Goal: Task Accomplishment & Management: Complete application form

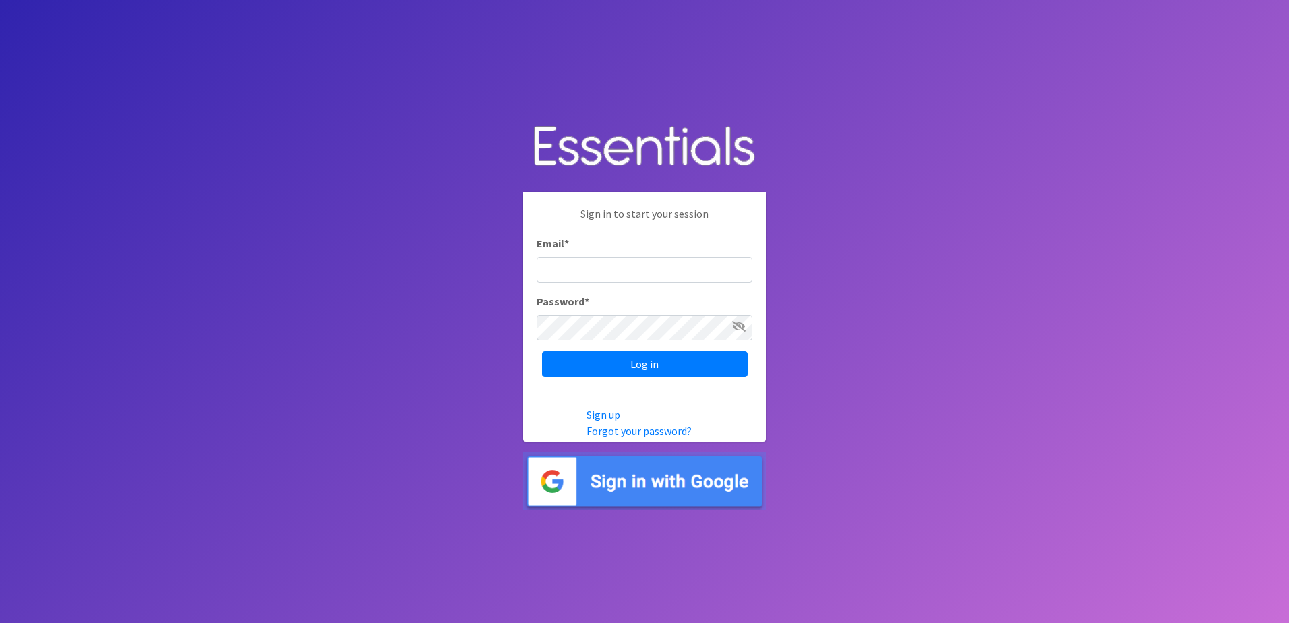
click at [606, 270] on input "Email *" at bounding box center [645, 270] width 216 height 26
type input "[EMAIL_ADDRESS][DOMAIN_NAME]"
click at [675, 367] on input "Log in" at bounding box center [645, 364] width 206 height 26
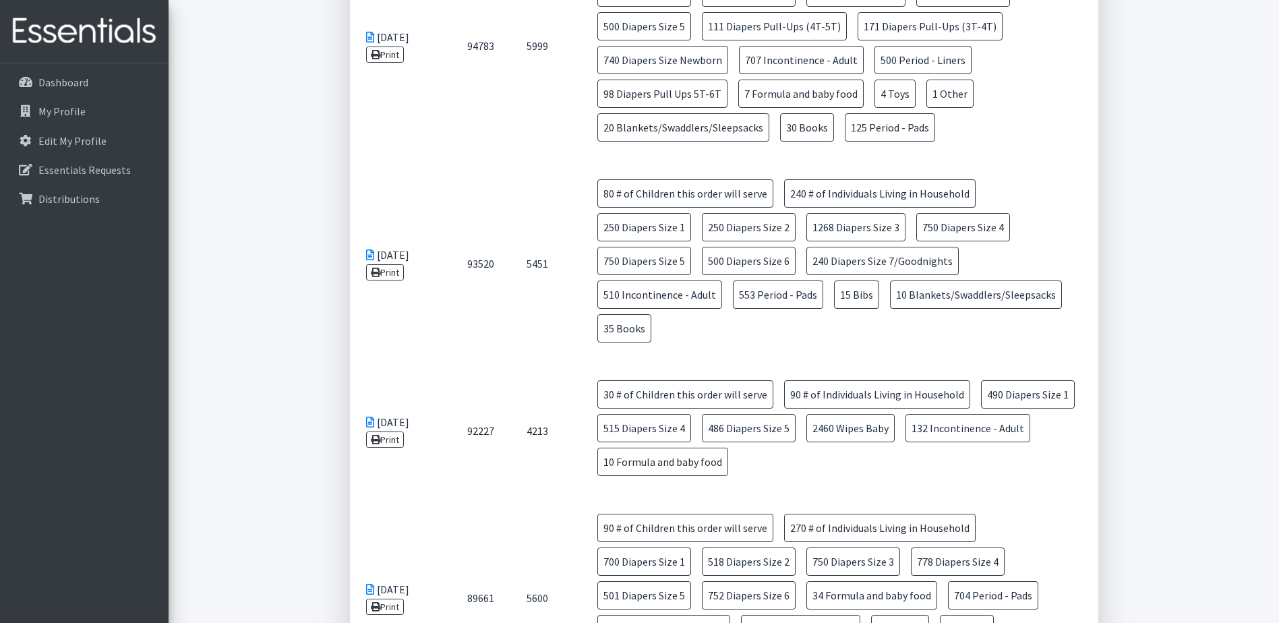
scroll to position [742, 0]
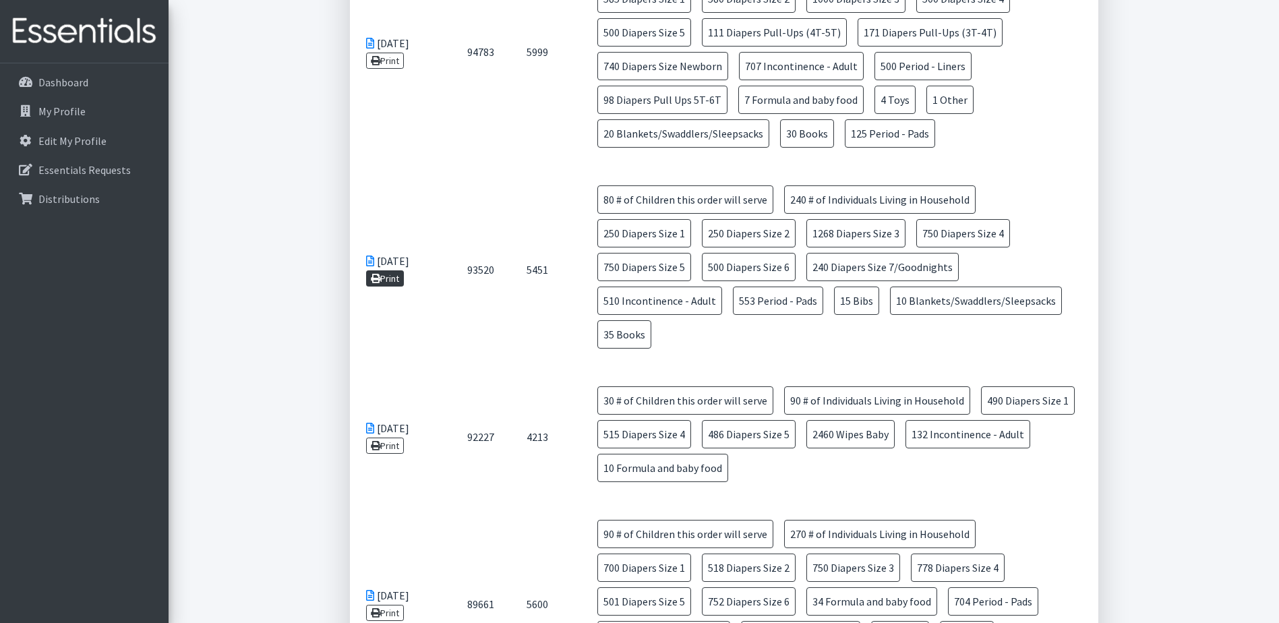
click at [386, 270] on link "Print" at bounding box center [385, 278] width 38 height 16
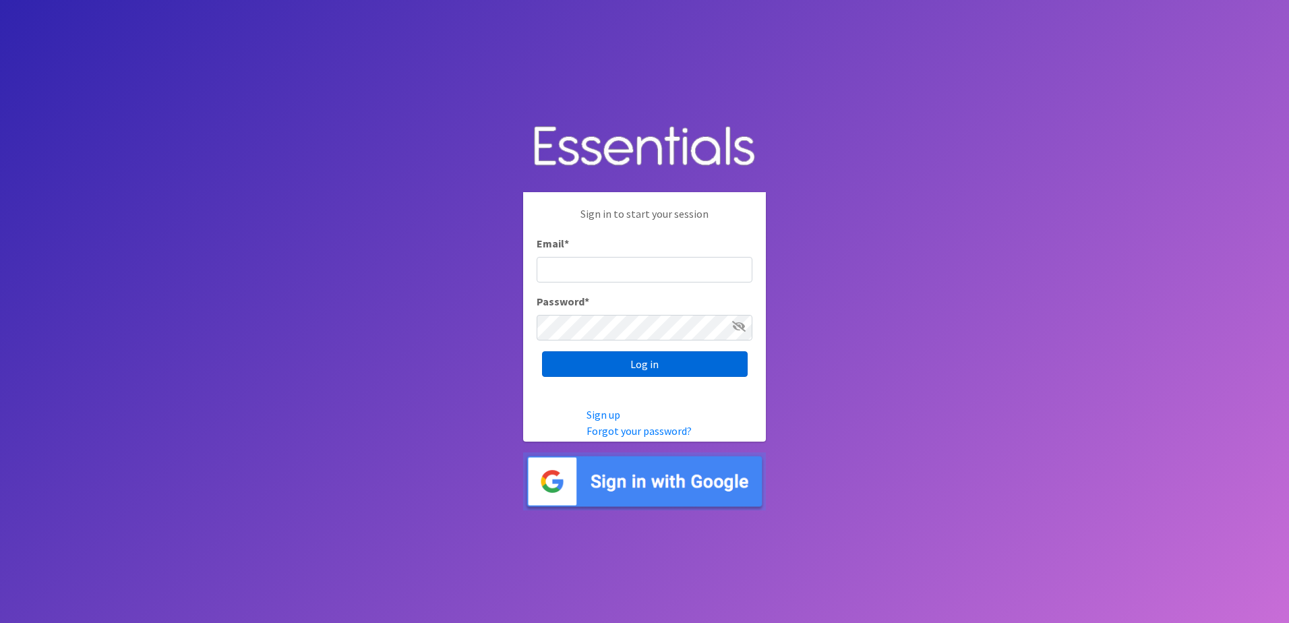
type input "[EMAIL_ADDRESS][DOMAIN_NAME]"
click at [637, 359] on input "Log in" at bounding box center [645, 364] width 206 height 26
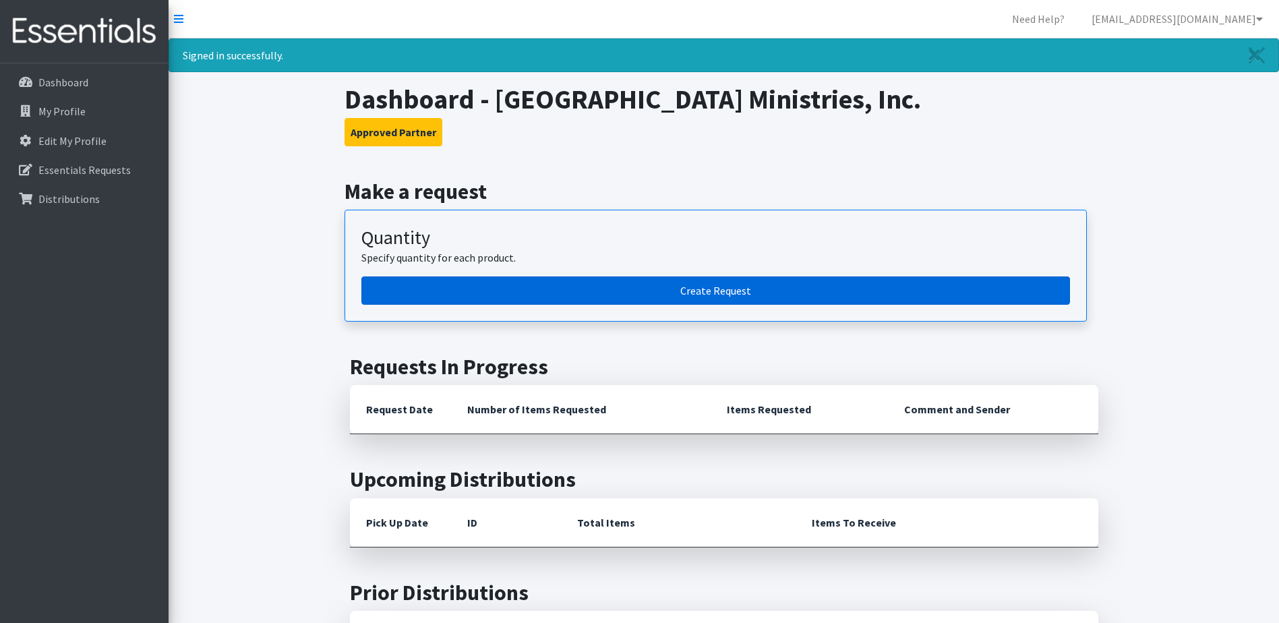
click at [701, 288] on link "Create Request" at bounding box center [715, 290] width 709 height 28
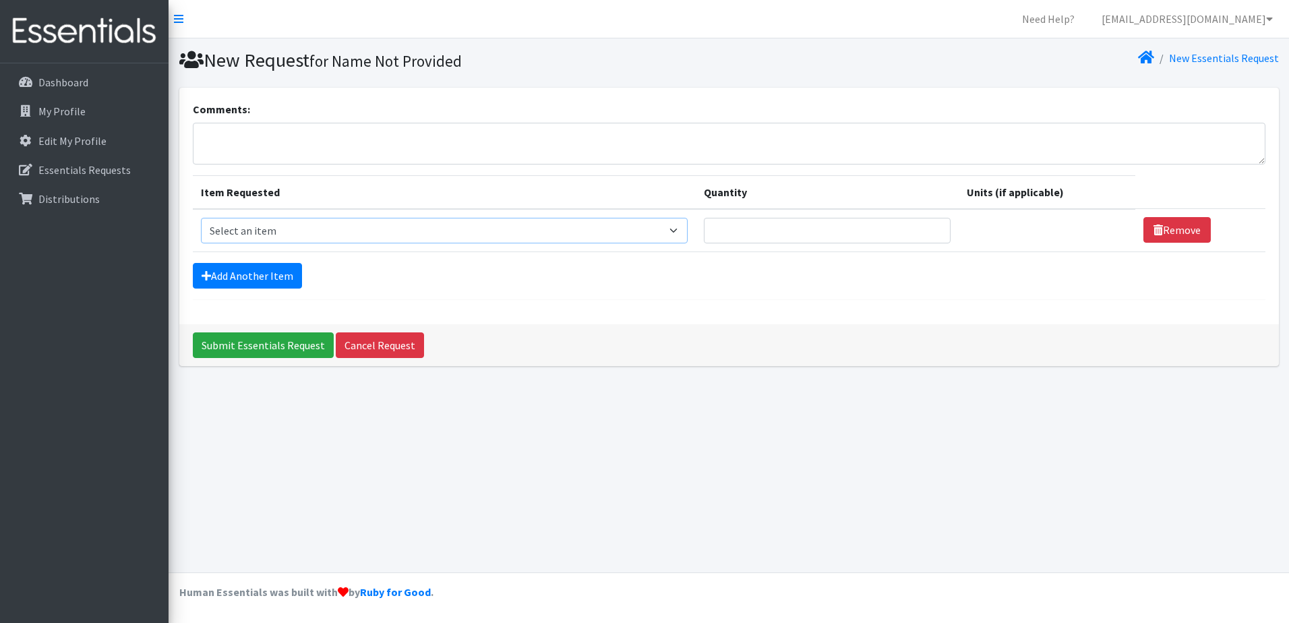
click at [239, 233] on select "Select an item # of Children this order will serve # of Individuals Living in H…" at bounding box center [445, 231] width 488 height 26
select select "13431"
click at [201, 218] on select "Select an item # of Children this order will serve # of Individuals Living in H…" at bounding box center [445, 231] width 488 height 26
click at [747, 229] on input "Quantity" at bounding box center [827, 231] width 247 height 26
type input "80"
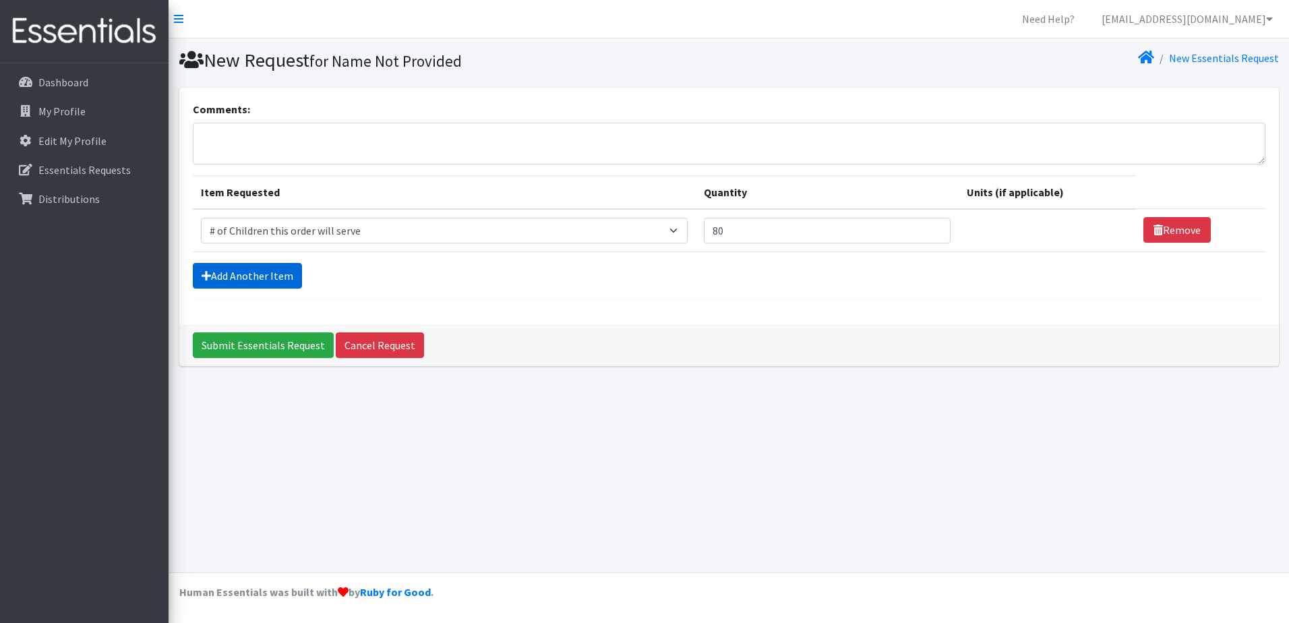
click at [264, 281] on link "Add Another Item" at bounding box center [247, 276] width 109 height 26
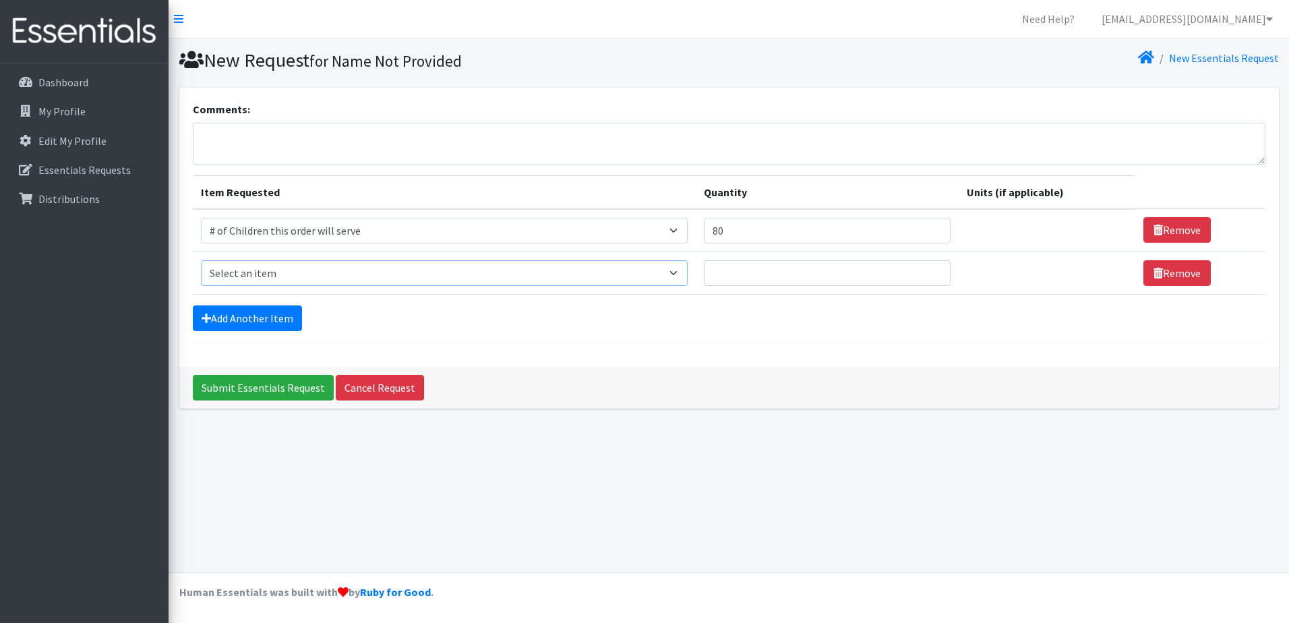
click at [680, 277] on select "Select an item # of Children this order will serve # of Individuals Living in H…" at bounding box center [445, 273] width 488 height 26
click at [744, 279] on input "Quantity" at bounding box center [827, 273] width 247 height 26
click at [684, 274] on select "Select an item # of Children this order will serve # of Individuals Living in H…" at bounding box center [445, 273] width 488 height 26
click at [682, 273] on select "Select an item # of Children this order will serve # of Individuals Living in H…" at bounding box center [445, 273] width 488 height 26
click at [678, 270] on select "Select an item # of Children this order will serve # of Individuals Living in H…" at bounding box center [445, 273] width 488 height 26
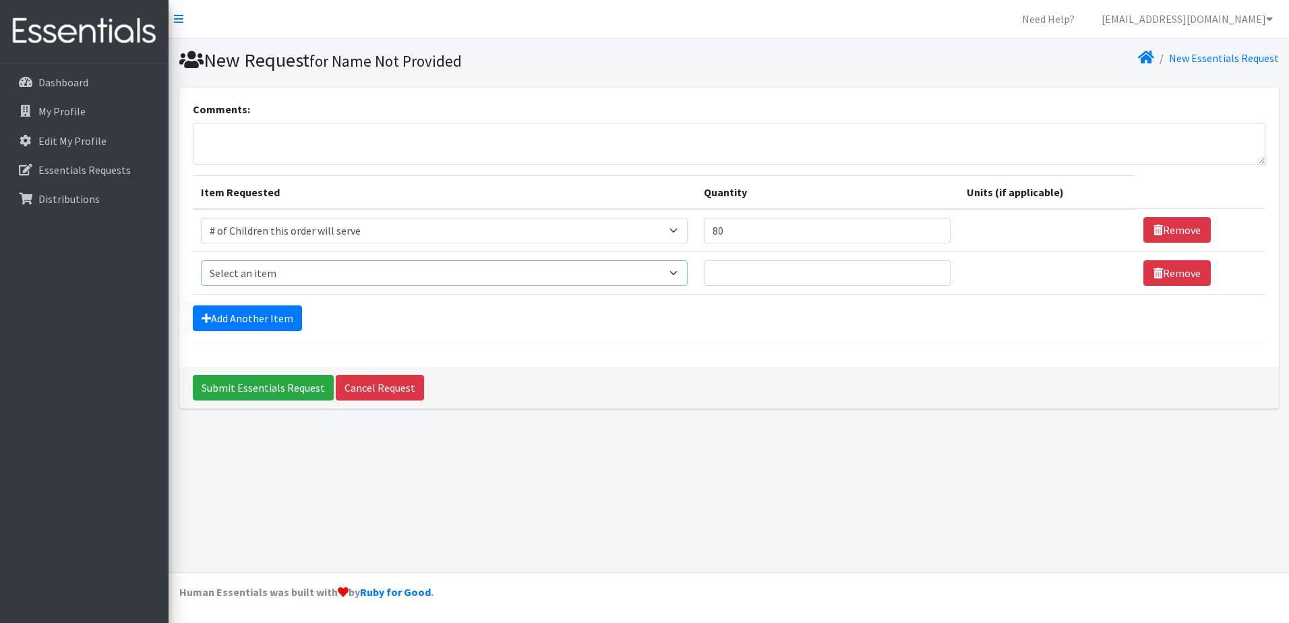
select select "6076"
click at [201, 260] on select "Select an item # of Children this order will serve # of Individuals Living in H…" at bounding box center [445, 273] width 488 height 26
click at [752, 265] on input "Quantity" at bounding box center [827, 273] width 247 height 26
type input "240"
click at [264, 311] on link "Add Another Item" at bounding box center [247, 318] width 109 height 26
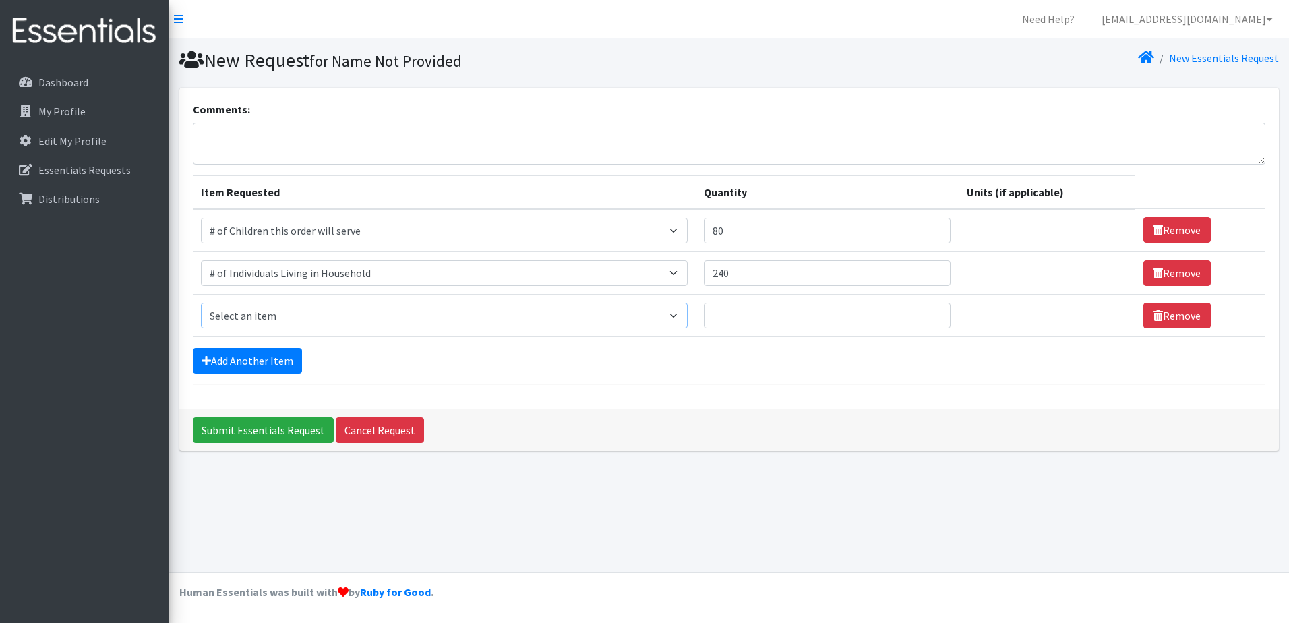
click at [682, 320] on select "Select an item # of Children this order will serve # of Individuals Living in H…" at bounding box center [445, 316] width 488 height 26
select select "1929"
click at [201, 303] on select "Select an item # of Children this order will serve # of Individuals Living in H…" at bounding box center [445, 316] width 488 height 26
click at [746, 325] on input "Quantity" at bounding box center [827, 316] width 247 height 26
type input "80"
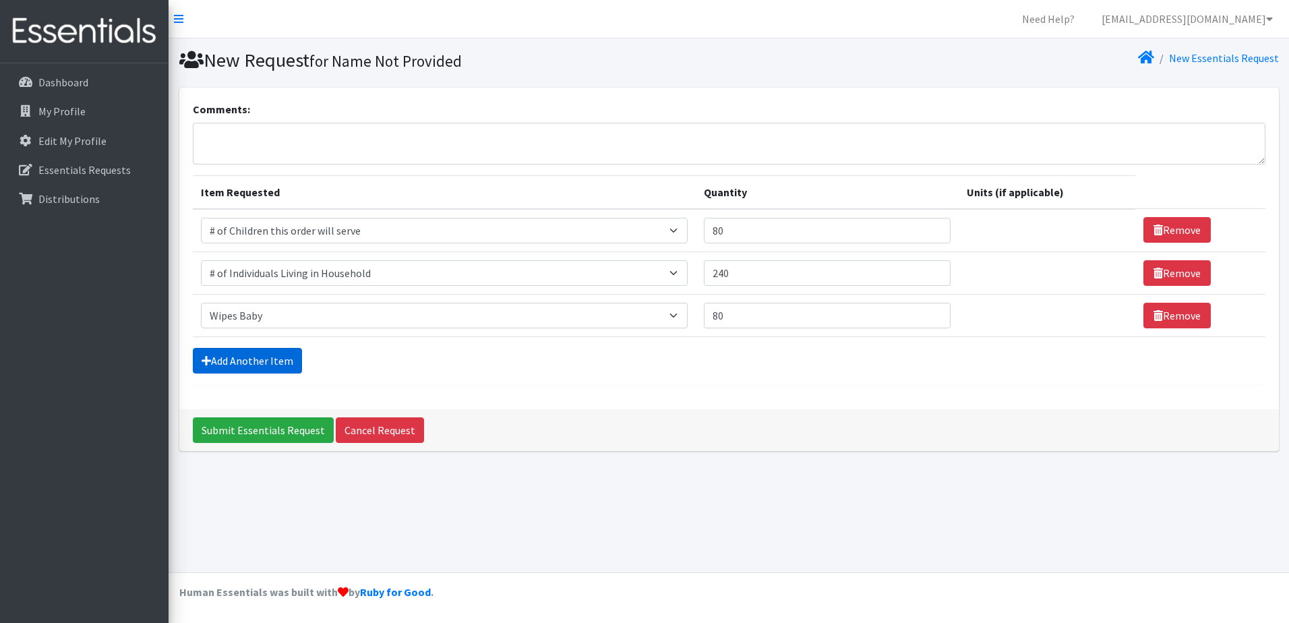
click at [279, 363] on link "Add Another Item" at bounding box center [247, 361] width 109 height 26
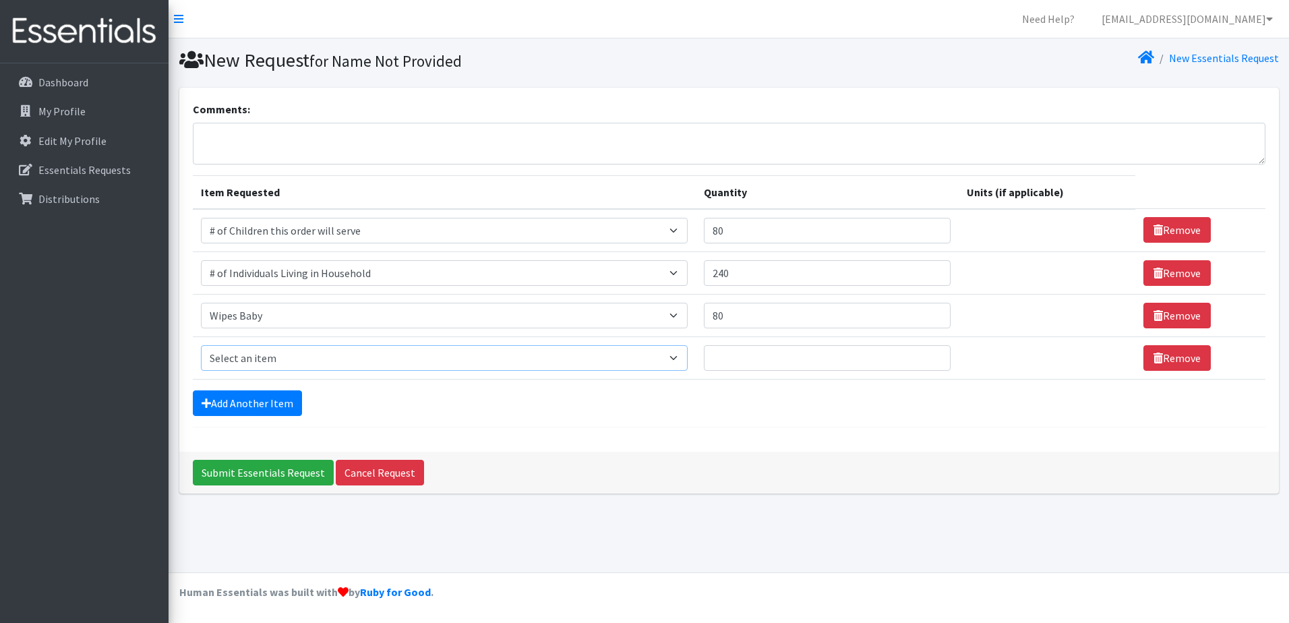
click at [689, 355] on select "Select an item # of Children this order will serve # of Individuals Living in H…" at bounding box center [445, 358] width 488 height 26
select select "1964"
click at [201, 345] on select "Select an item # of Children this order will serve # of Individuals Living in H…" at bounding box center [445, 358] width 488 height 26
click at [753, 359] on input "Quantity" at bounding box center [818, 358] width 243 height 26
type input "10"
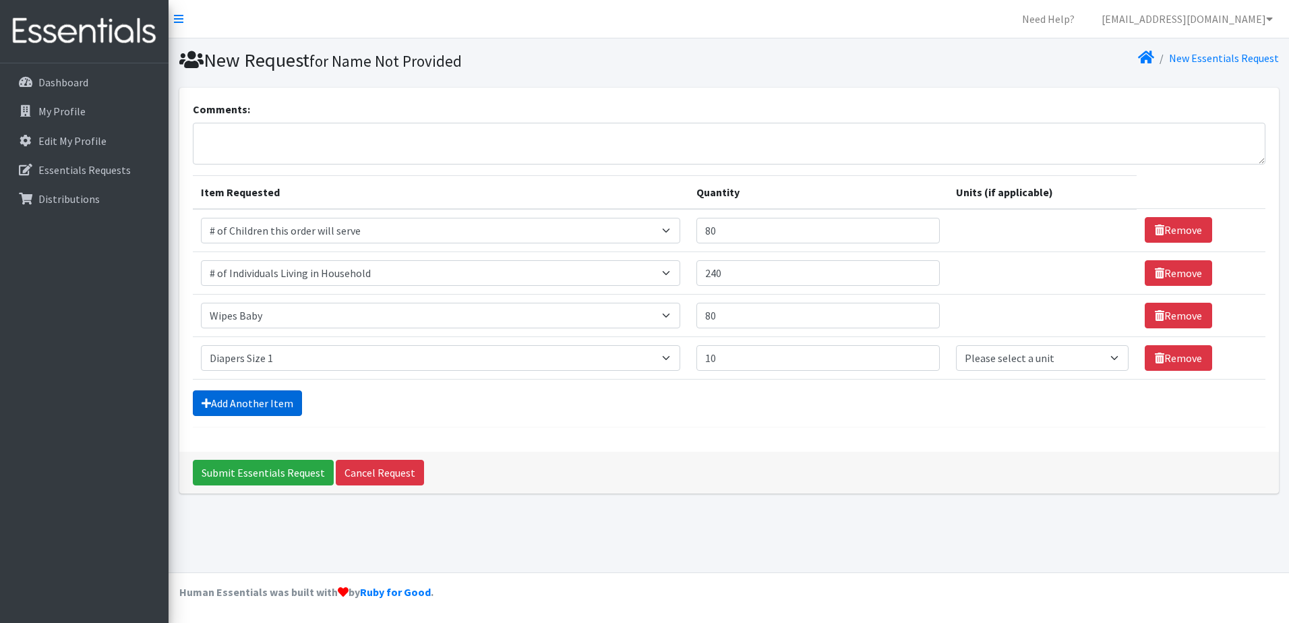
click at [273, 398] on link "Add Another Item" at bounding box center [247, 403] width 109 height 26
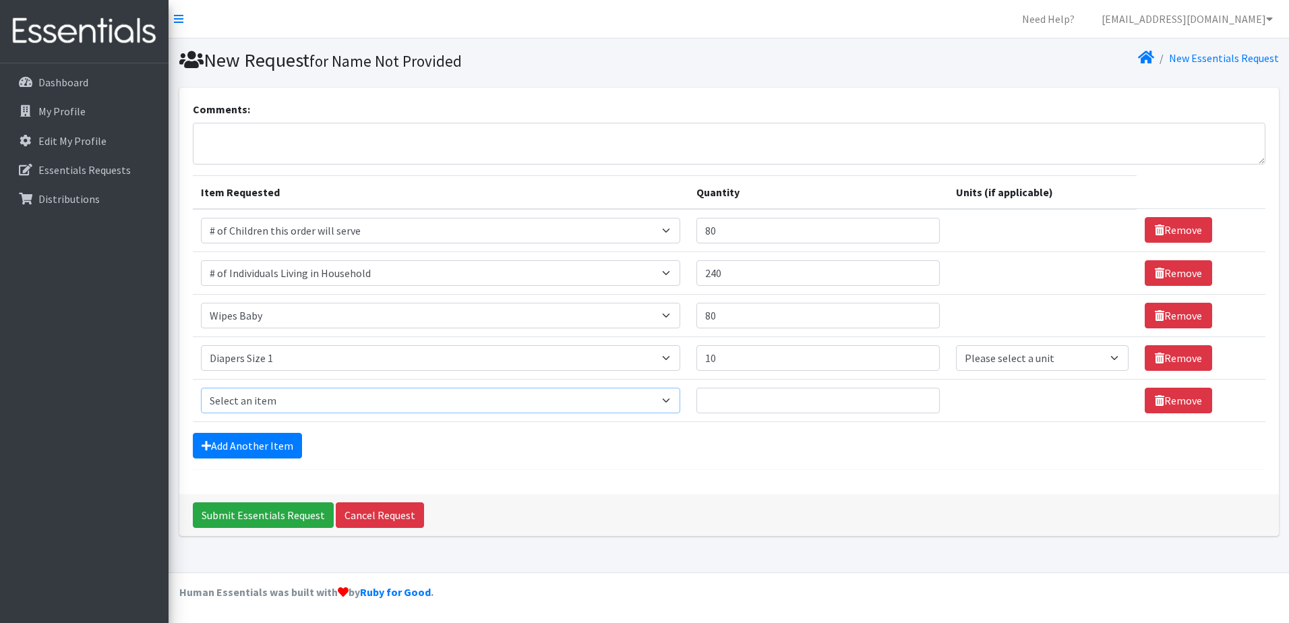
click at [672, 402] on select "Select an item # of Children this order will serve # of Individuals Living in H…" at bounding box center [441, 401] width 480 height 26
select select "1965"
click at [201, 388] on select "Select an item # of Children this order will serve # of Individuals Living in H…" at bounding box center [441, 401] width 480 height 26
click at [774, 405] on input "Quantity" at bounding box center [818, 401] width 243 height 26
type input "10"
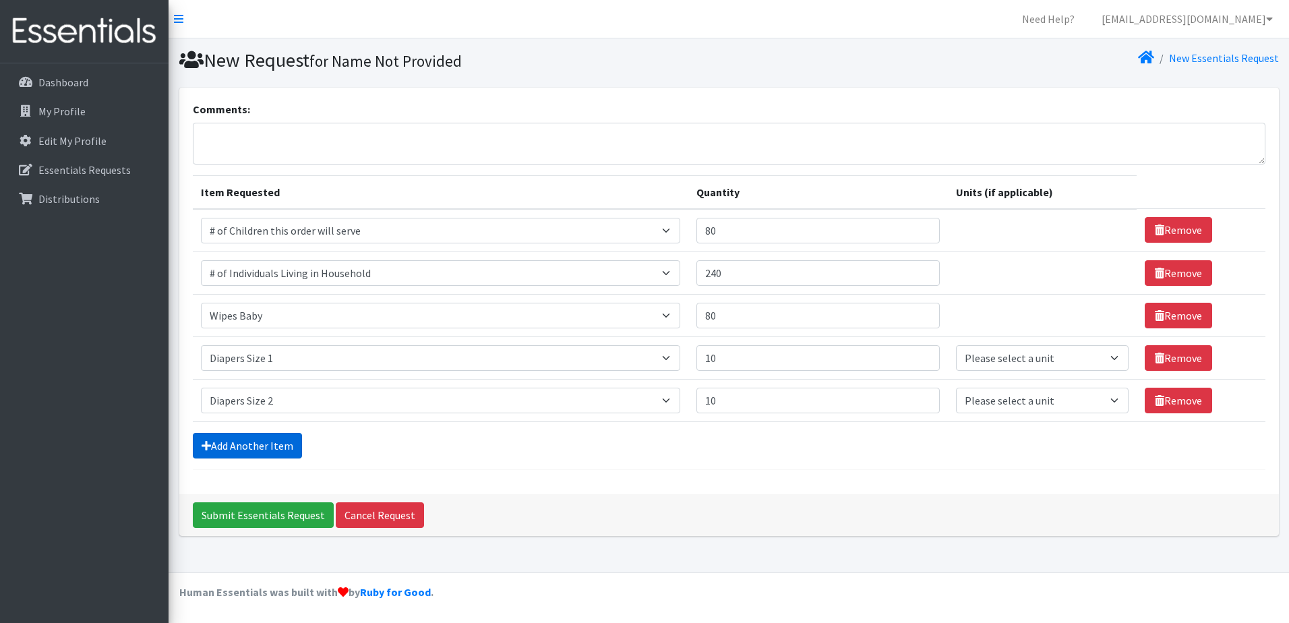
click at [261, 442] on link "Add Another Item" at bounding box center [247, 446] width 109 height 26
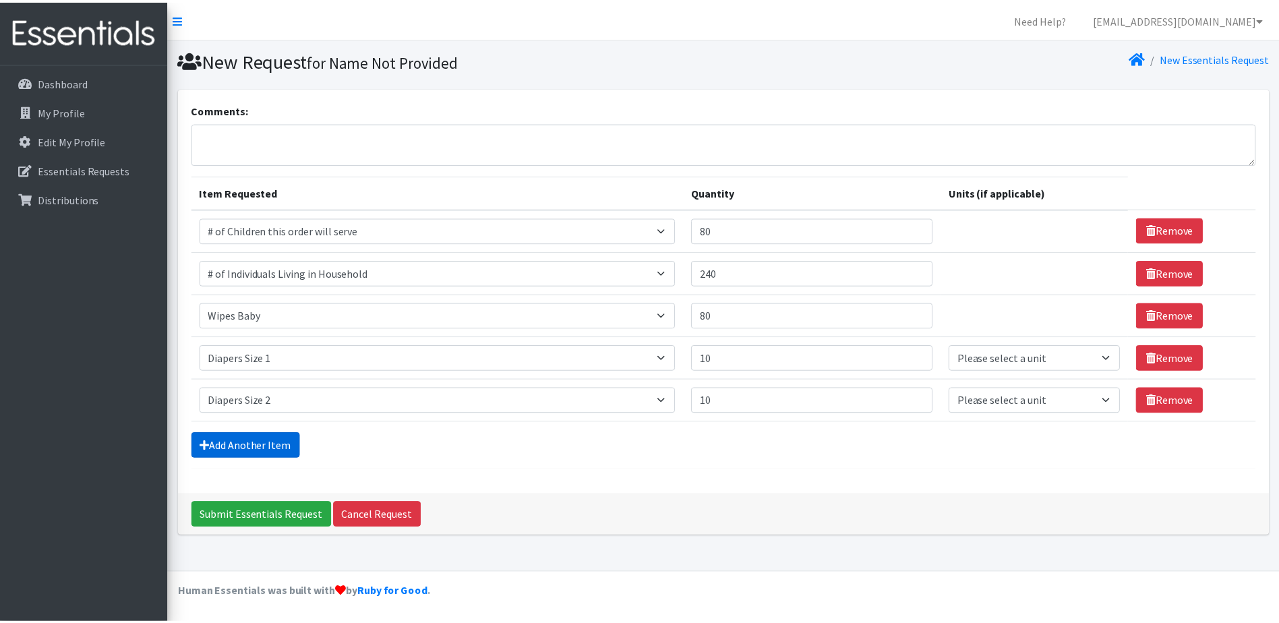
scroll to position [17, 0]
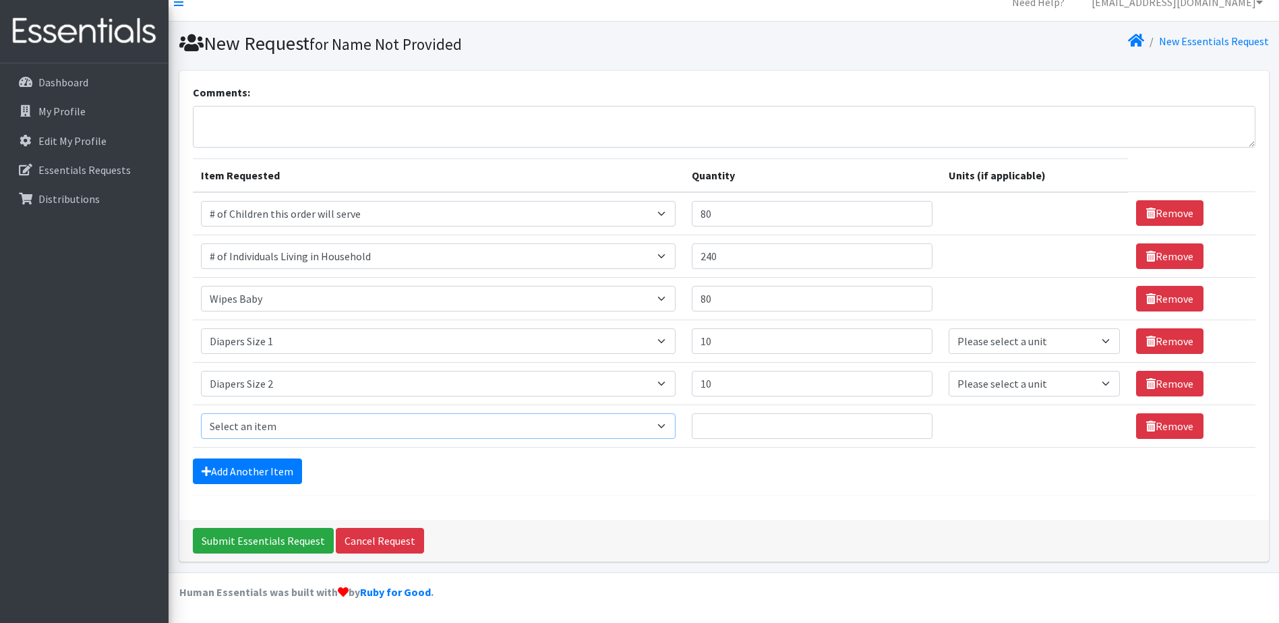
click at [668, 429] on select "Select an item # of Children this order will serve # of Individuals Living in H…" at bounding box center [438, 426] width 475 height 26
select select "1966"
click at [201, 413] on select "Select an item # of Children this order will serve # of Individuals Living in H…" at bounding box center [438, 426] width 475 height 26
click at [742, 436] on input "Quantity" at bounding box center [812, 426] width 241 height 26
type input "15"
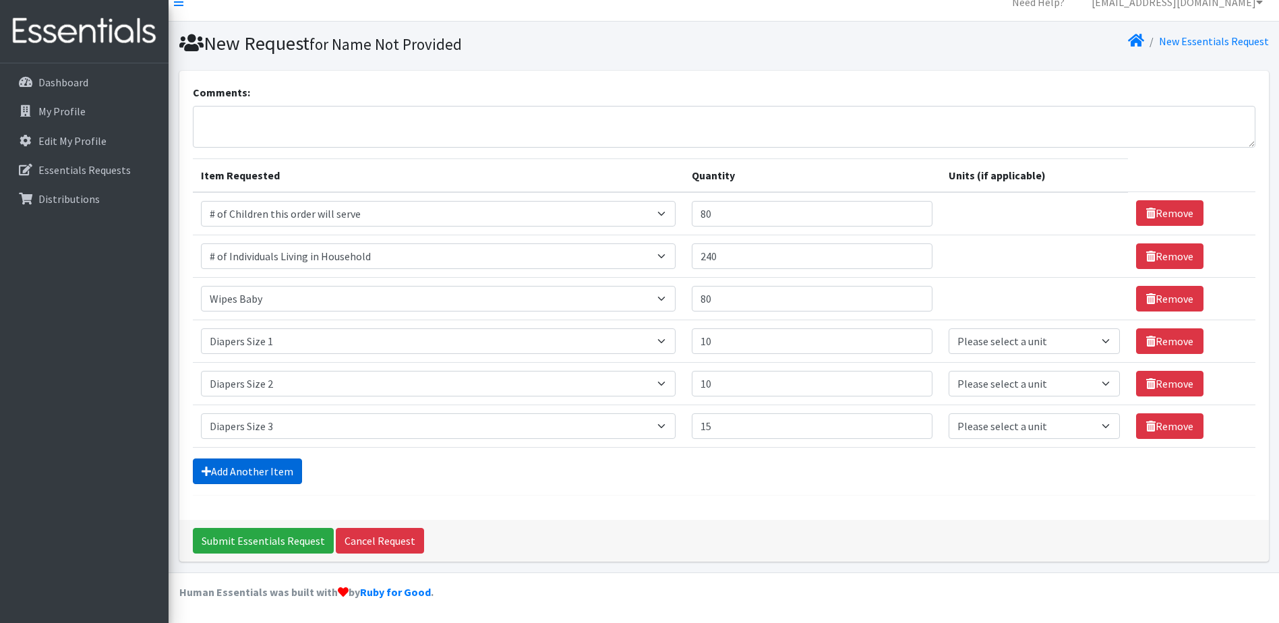
click at [288, 467] on link "Add Another Item" at bounding box center [247, 472] width 109 height 26
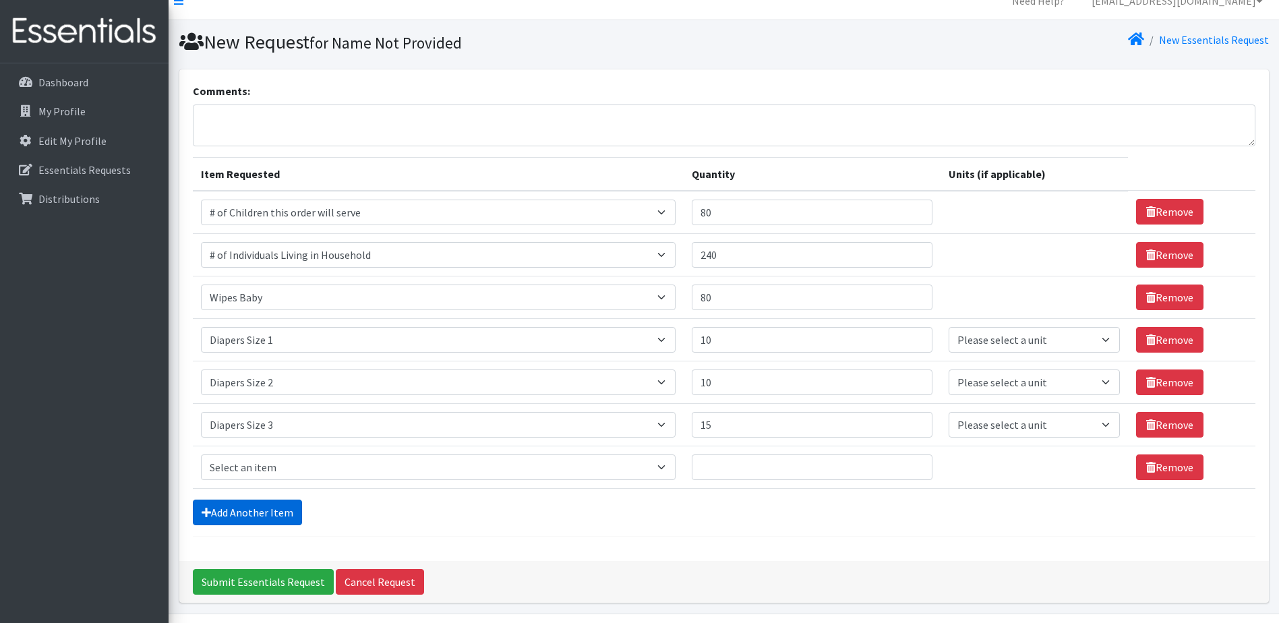
scroll to position [59, 0]
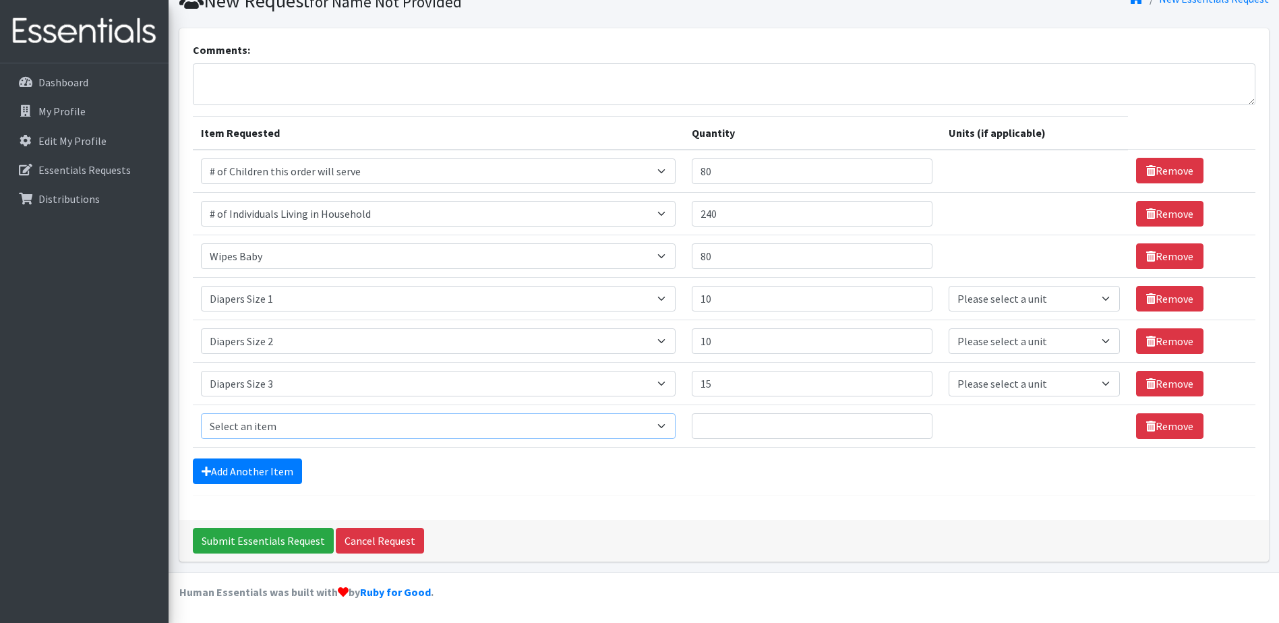
click at [676, 432] on select "Select an item # of Children this order will serve # of Individuals Living in H…" at bounding box center [438, 426] width 475 height 26
select select "1967"
click at [201, 413] on select "Select an item # of Children this order will serve # of Individuals Living in H…" at bounding box center [438, 426] width 475 height 26
click at [741, 438] on input "Quantity" at bounding box center [812, 426] width 241 height 26
click at [728, 432] on input "10" at bounding box center [812, 426] width 241 height 26
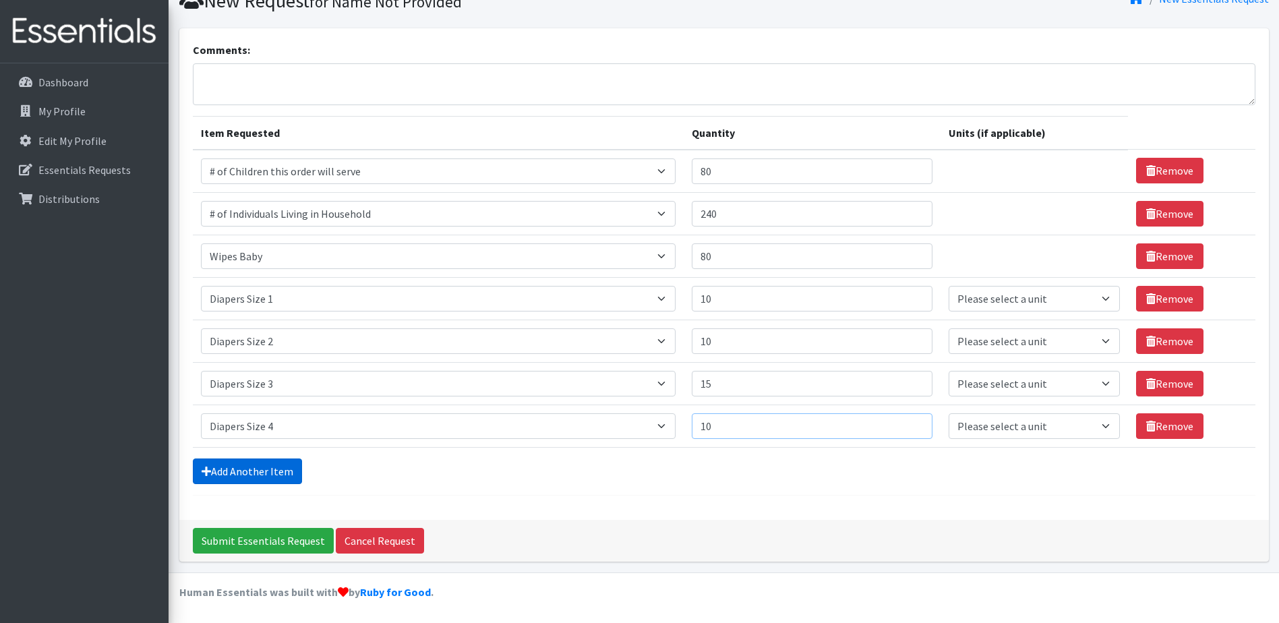
type input "10"
click at [281, 466] on link "Add Another Item" at bounding box center [247, 472] width 109 height 26
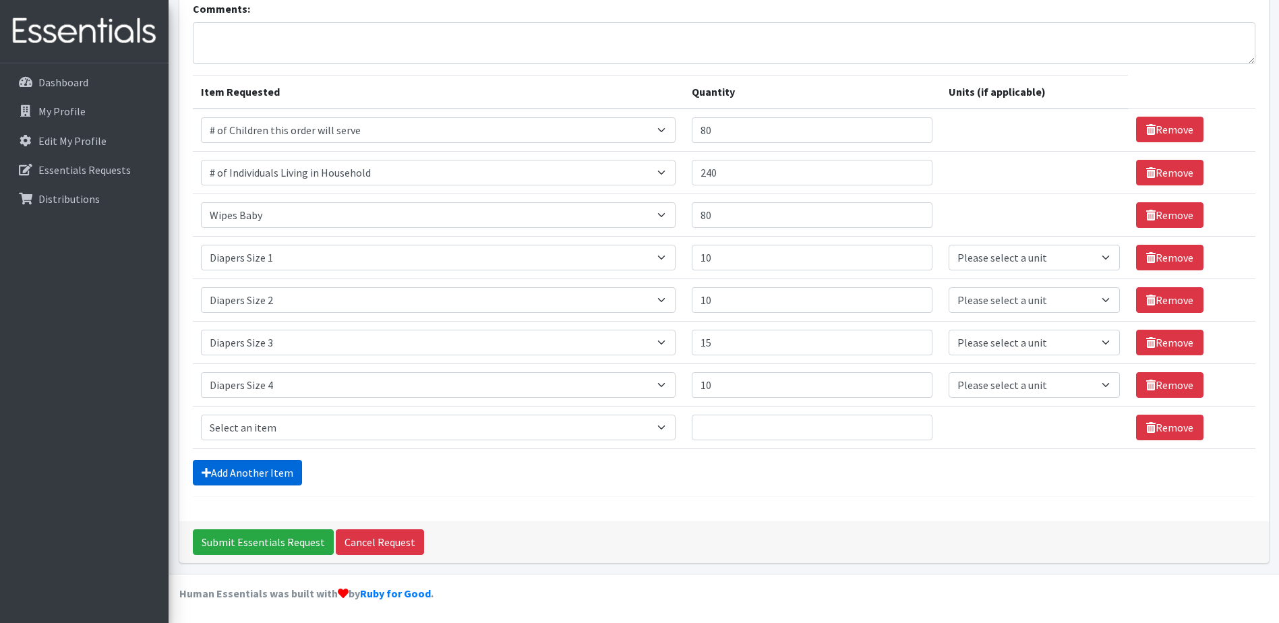
scroll to position [102, 0]
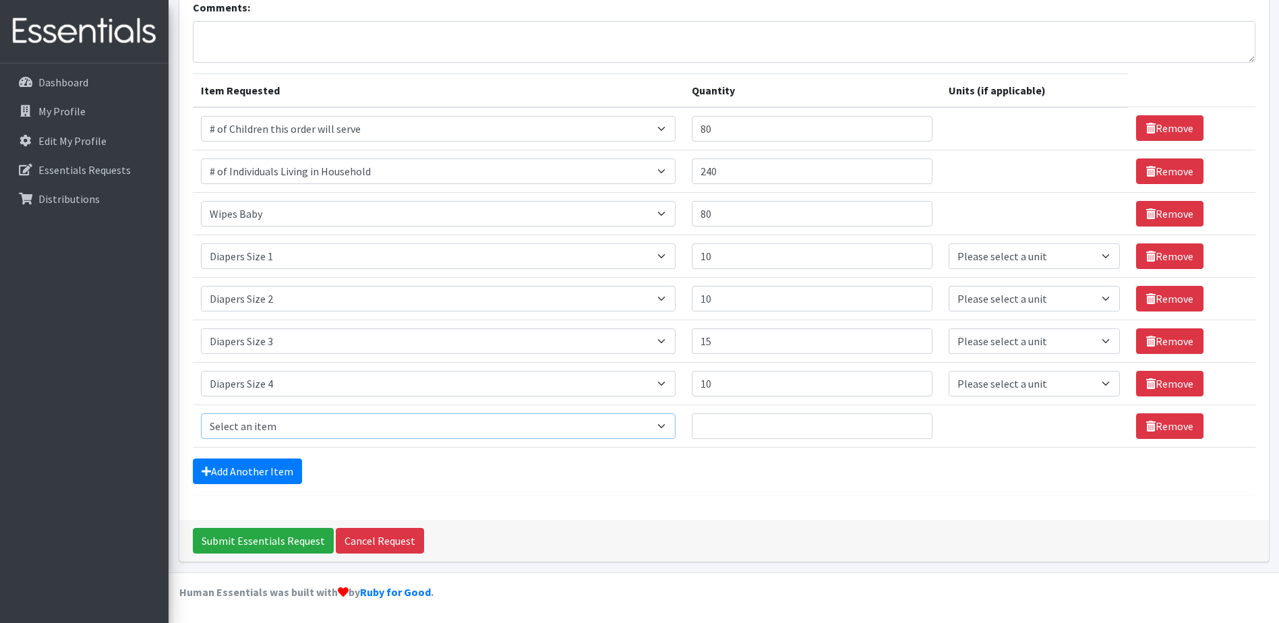
click at [672, 425] on select "Select an item # of Children this order will serve # of Individuals Living in H…" at bounding box center [438, 426] width 475 height 26
select select "1968"
click at [201, 413] on select "Select an item # of Children this order will serve # of Individuals Living in H…" at bounding box center [438, 426] width 475 height 26
click at [742, 428] on input "Quantity" at bounding box center [812, 426] width 241 height 26
type input "10"
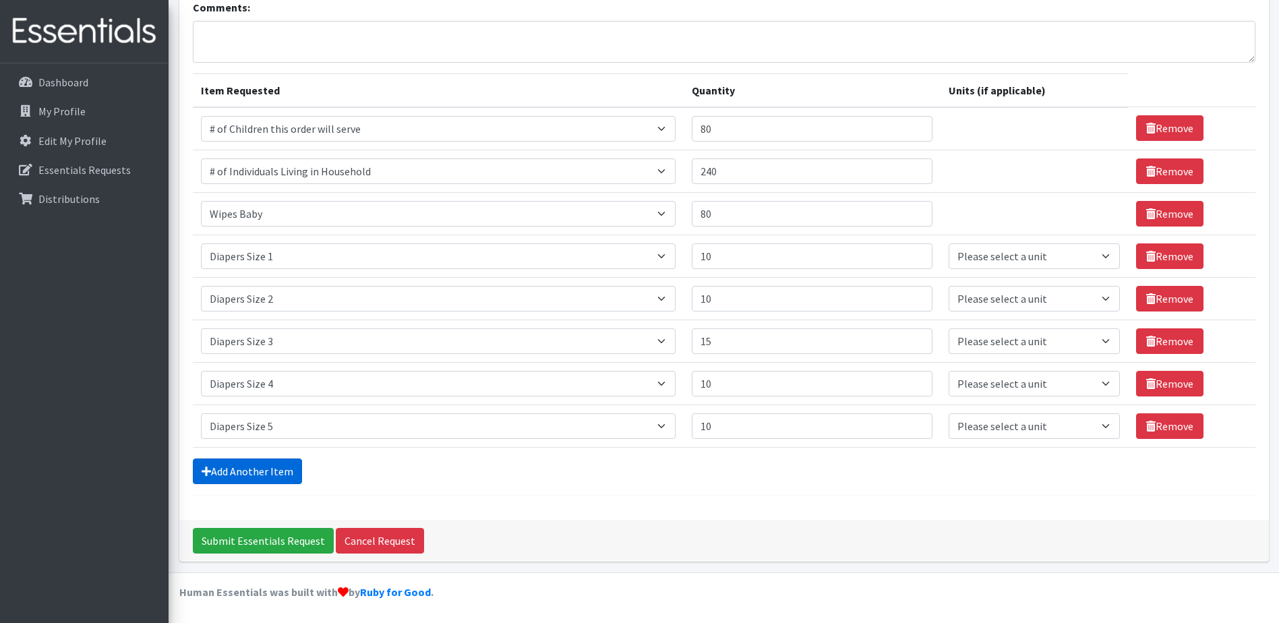
click at [266, 473] on link "Add Another Item" at bounding box center [247, 472] width 109 height 26
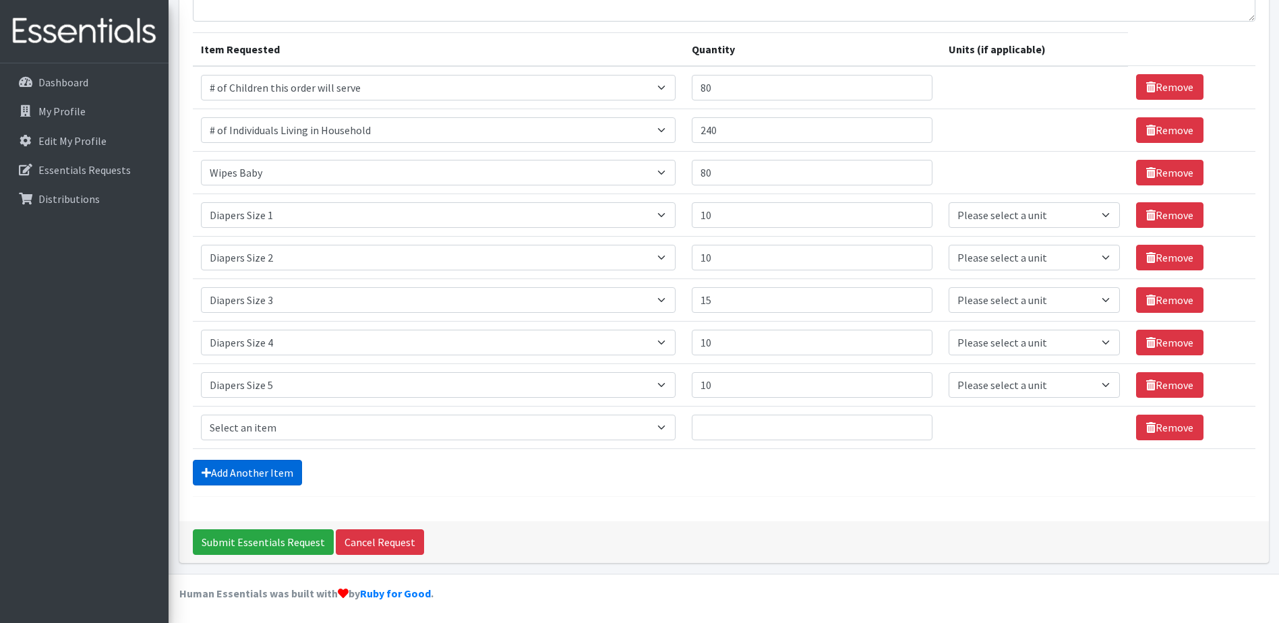
scroll to position [144, 0]
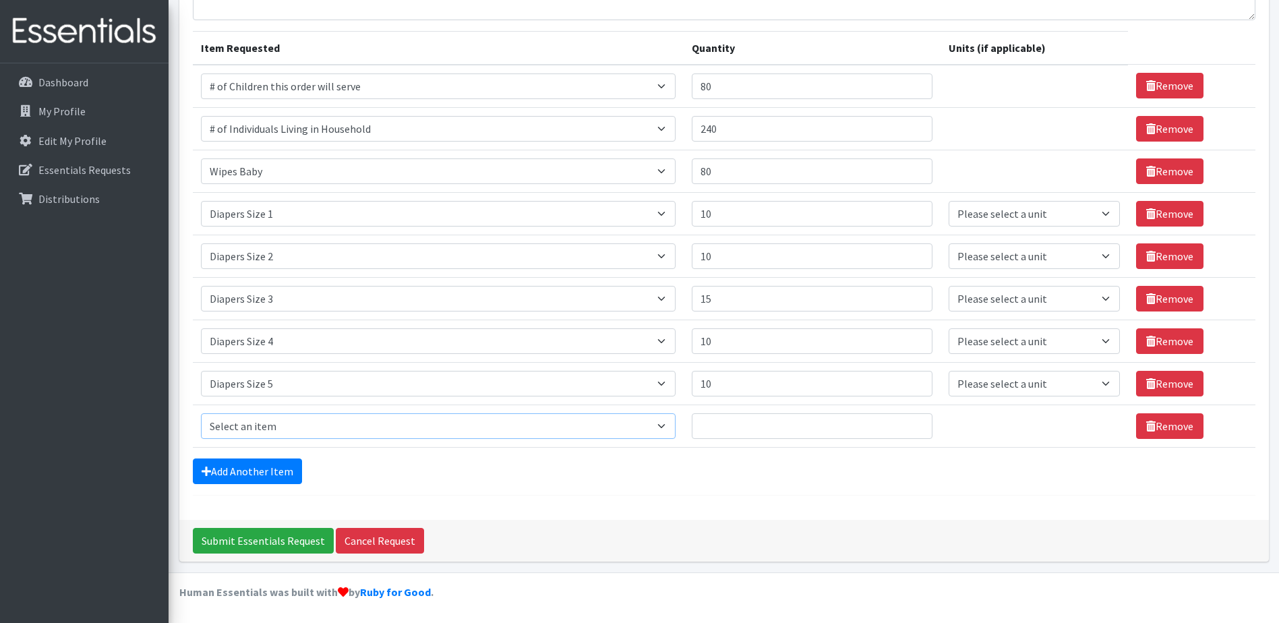
click at [671, 429] on select "Select an item # of Children this order will serve # of Individuals Living in H…" at bounding box center [438, 426] width 475 height 26
select select "1969"
click at [201, 413] on select "Select an item # of Children this order will serve # of Individuals Living in H…" at bounding box center [438, 426] width 475 height 26
click at [744, 420] on input "Quantity" at bounding box center [812, 426] width 241 height 26
type input "10"
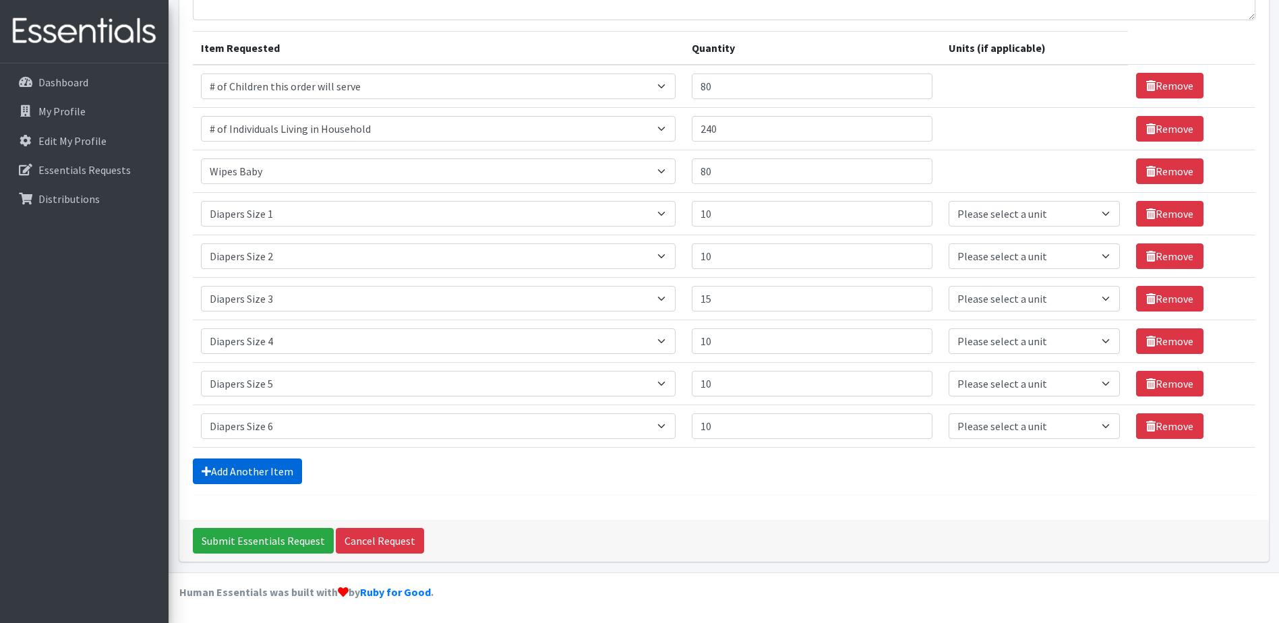
click at [287, 468] on link "Add Another Item" at bounding box center [247, 472] width 109 height 26
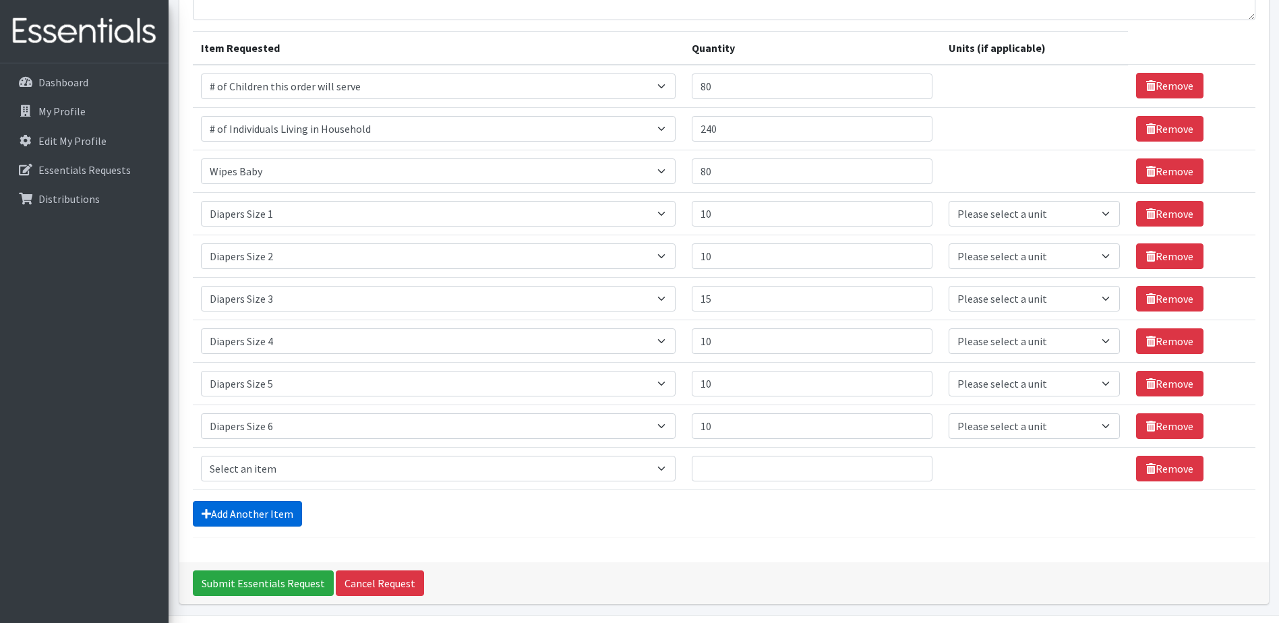
scroll to position [187, 0]
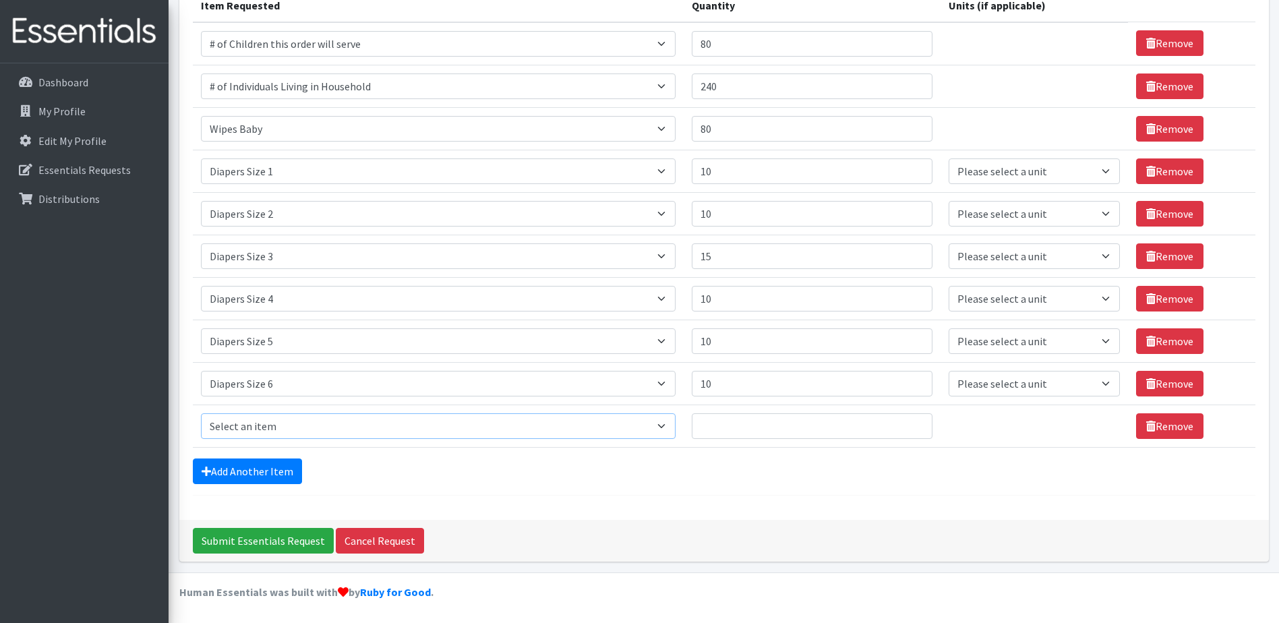
click at [668, 428] on select "Select an item # of Children this order will serve # of Individuals Living in H…" at bounding box center [438, 426] width 475 height 26
select select "1970"
click at [201, 413] on select "Select an item # of Children this order will serve # of Individuals Living in H…" at bounding box center [438, 426] width 475 height 26
click at [747, 421] on input "Quantity" at bounding box center [812, 426] width 241 height 26
type input "5"
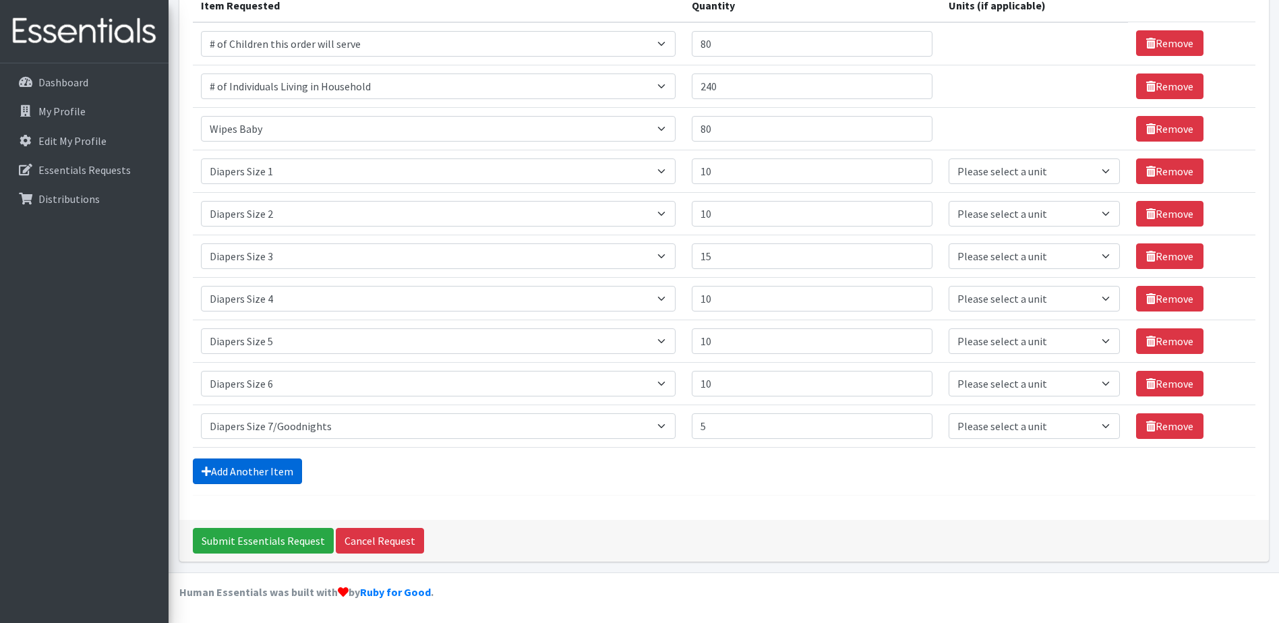
click at [240, 466] on link "Add Another Item" at bounding box center [247, 472] width 109 height 26
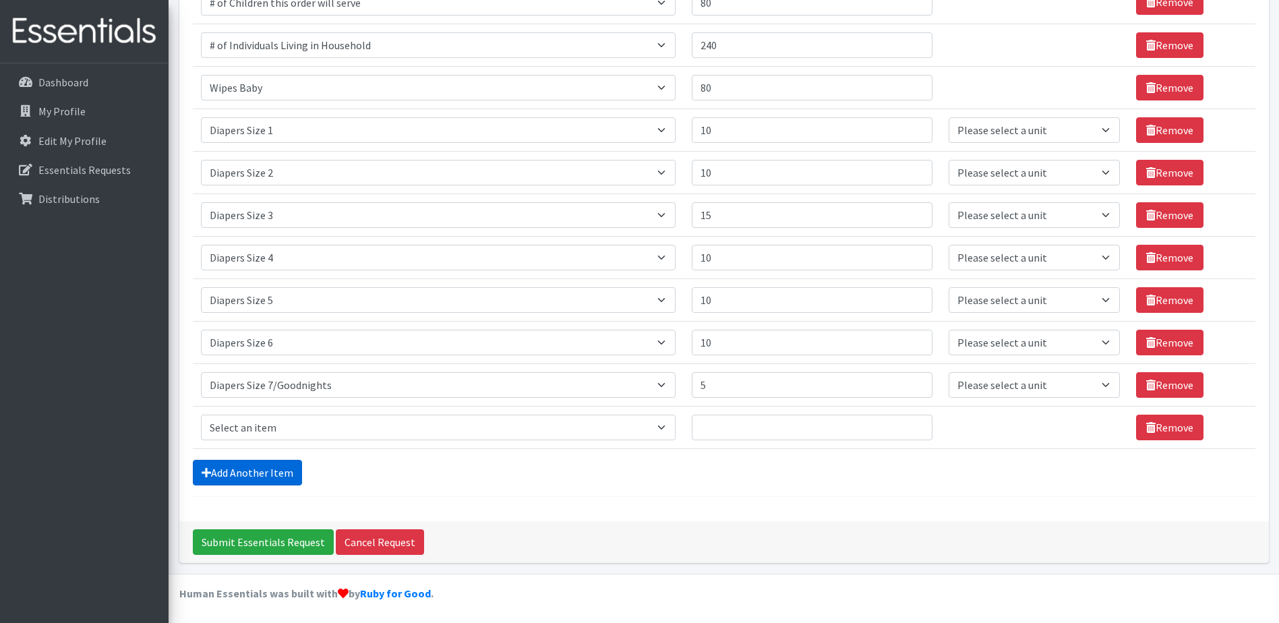
scroll to position [229, 0]
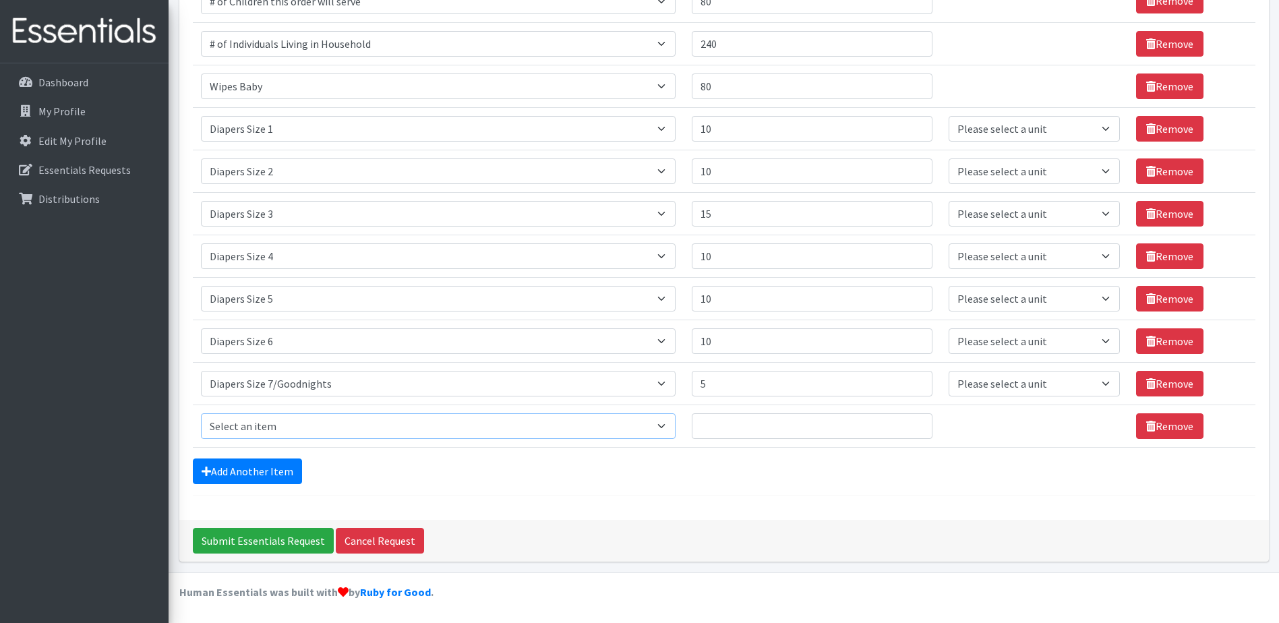
click at [663, 429] on select "Select an item # of Children this order will serve # of Individuals Living in H…" at bounding box center [438, 426] width 475 height 26
select select "1963"
click at [201, 413] on select "Select an item # of Children this order will serve # of Individuals Living in H…" at bounding box center [438, 426] width 475 height 26
click at [720, 425] on input "Quantity" at bounding box center [812, 426] width 241 height 26
type input "5"
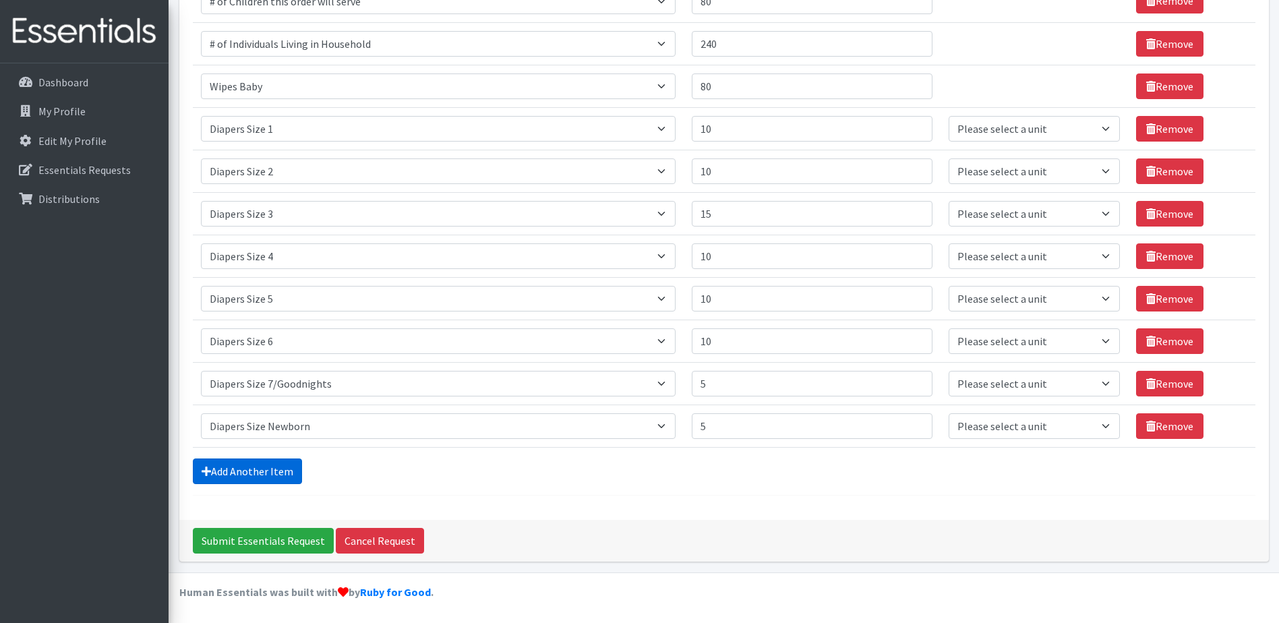
click at [262, 467] on link "Add Another Item" at bounding box center [247, 472] width 109 height 26
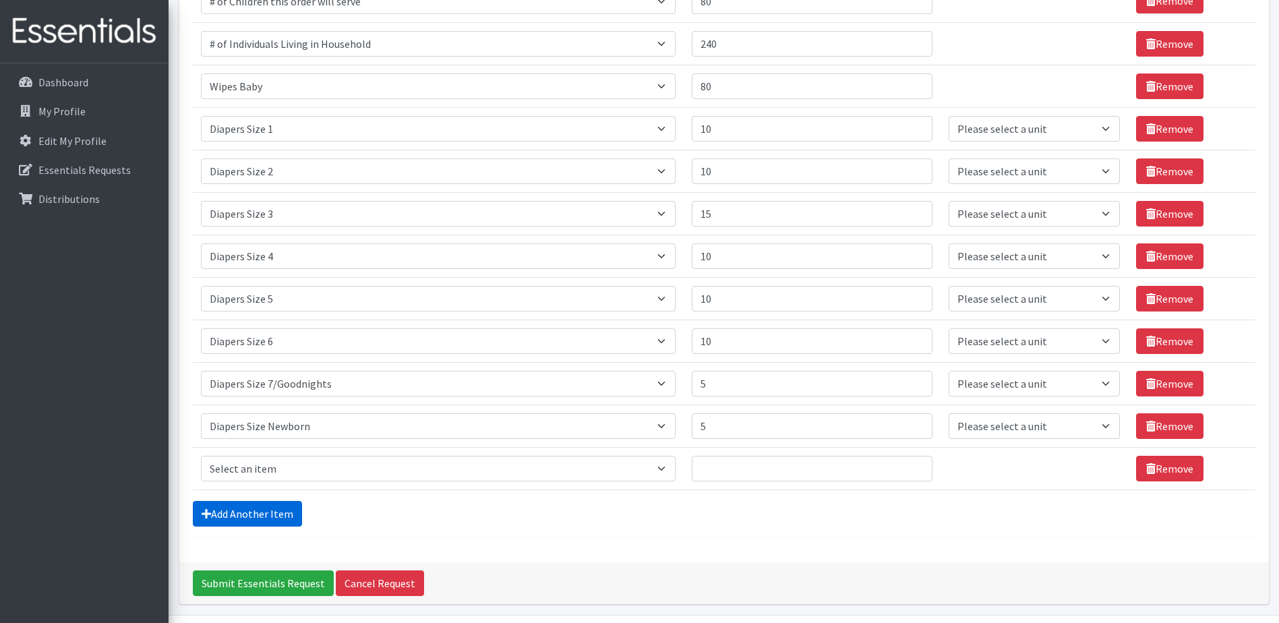
scroll to position [272, 0]
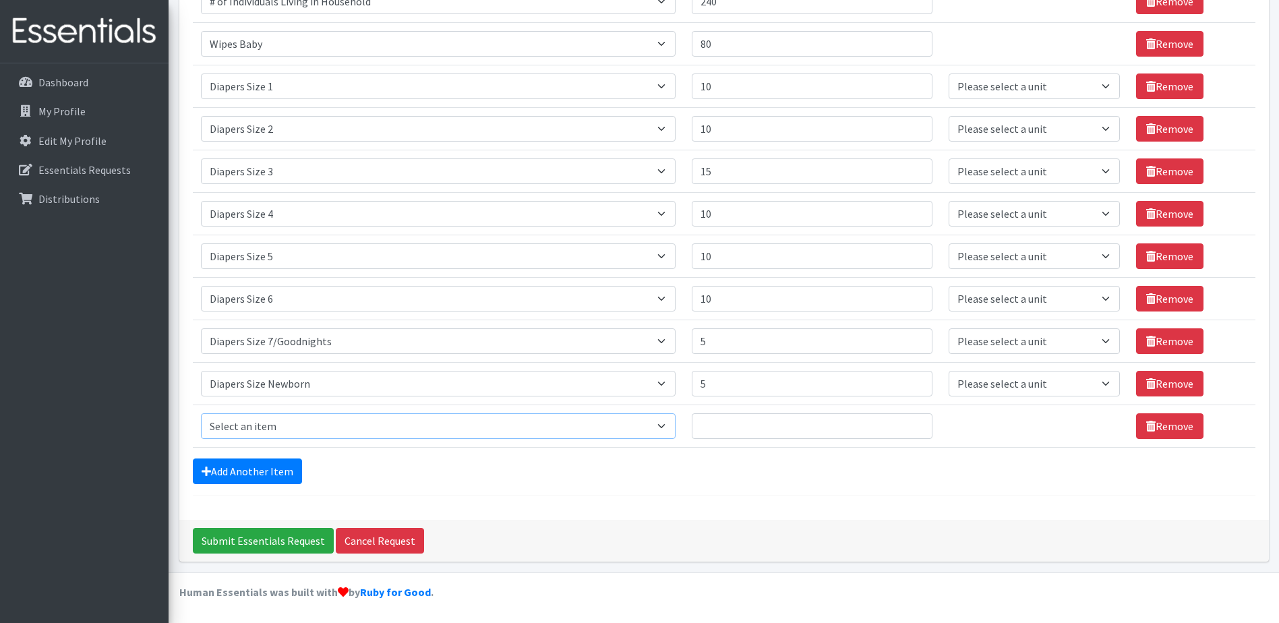
click at [672, 426] on select "Select an item # of Children this order will serve # of Individuals Living in H…" at bounding box center [438, 426] width 475 height 26
click at [678, 477] on div "Add Another Item" at bounding box center [724, 472] width 1063 height 26
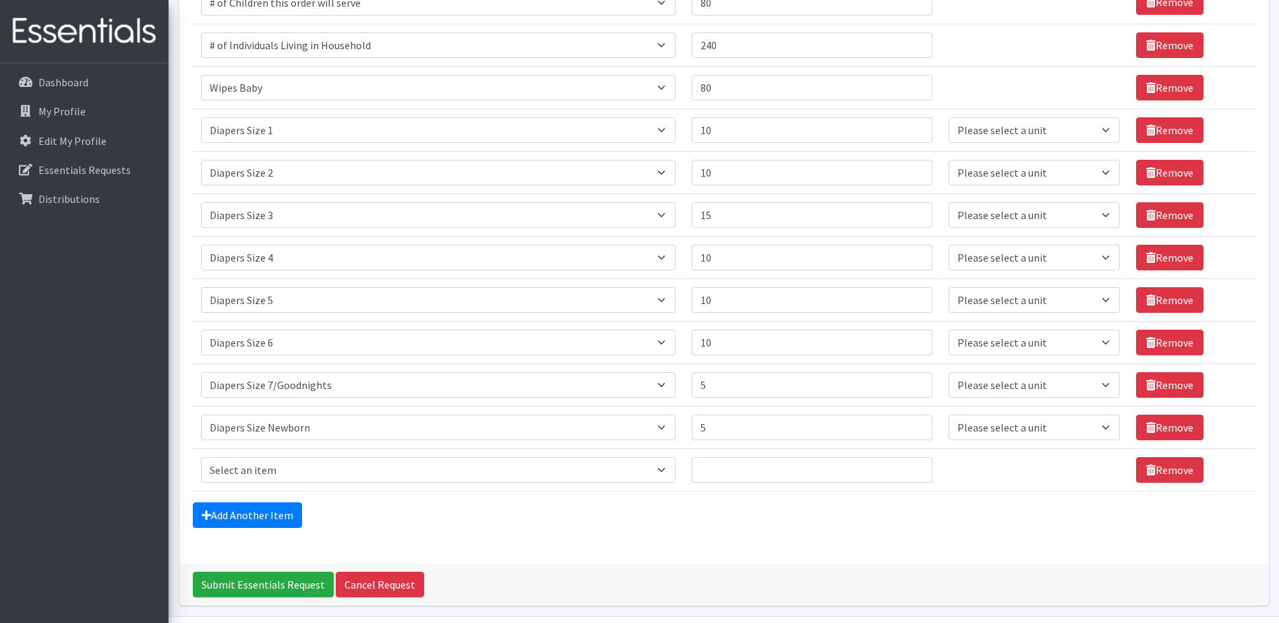
scroll to position [204, 0]
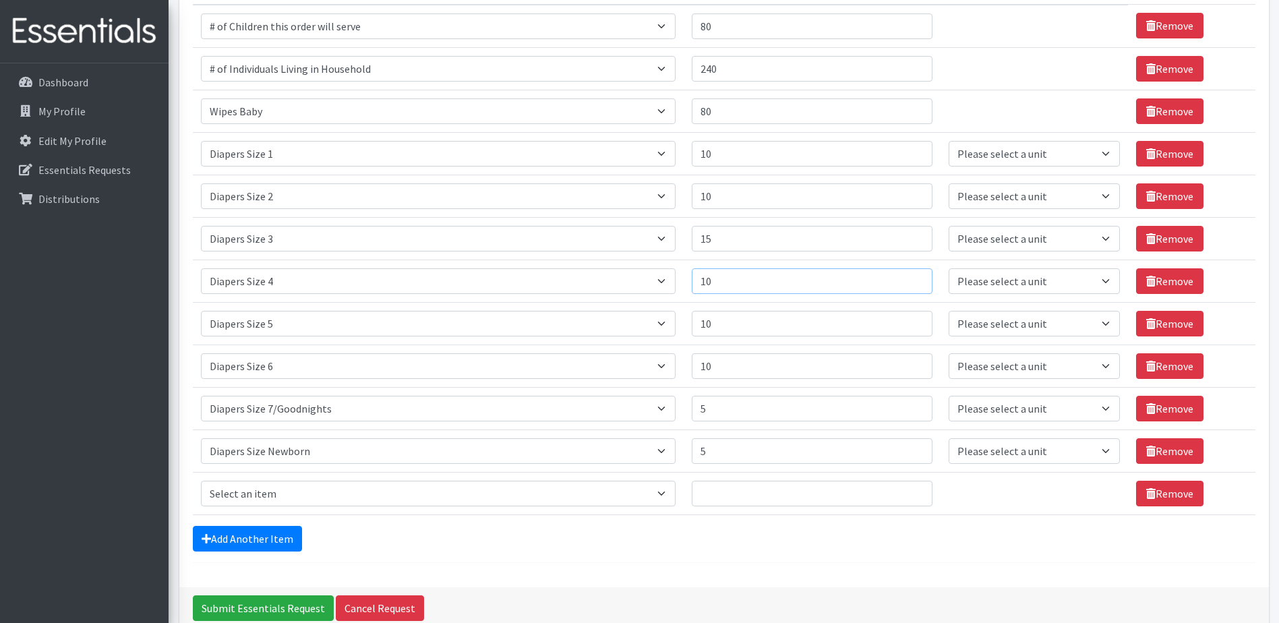
click at [725, 283] on input "10" at bounding box center [812, 281] width 241 height 26
click at [723, 323] on input "10" at bounding box center [812, 324] width 241 height 26
type input "15"
click at [668, 498] on select "Select an item # of Children this order will serve # of Individuals Living in H…" at bounding box center [438, 494] width 475 height 26
select select "2005"
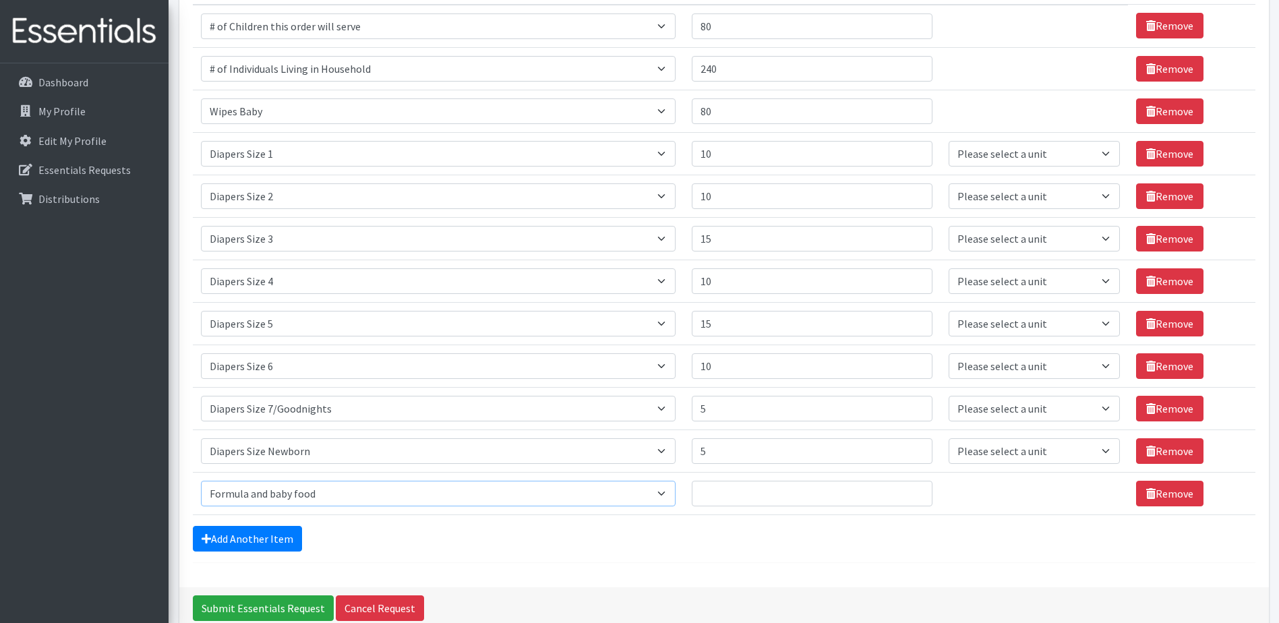
click at [201, 481] on select "Select an item # of Children this order will serve # of Individuals Living in H…" at bounding box center [438, 494] width 475 height 26
click at [728, 493] on input "Quantity" at bounding box center [812, 494] width 241 height 26
type input "10"
click at [264, 540] on link "Add Another Item" at bounding box center [247, 539] width 109 height 26
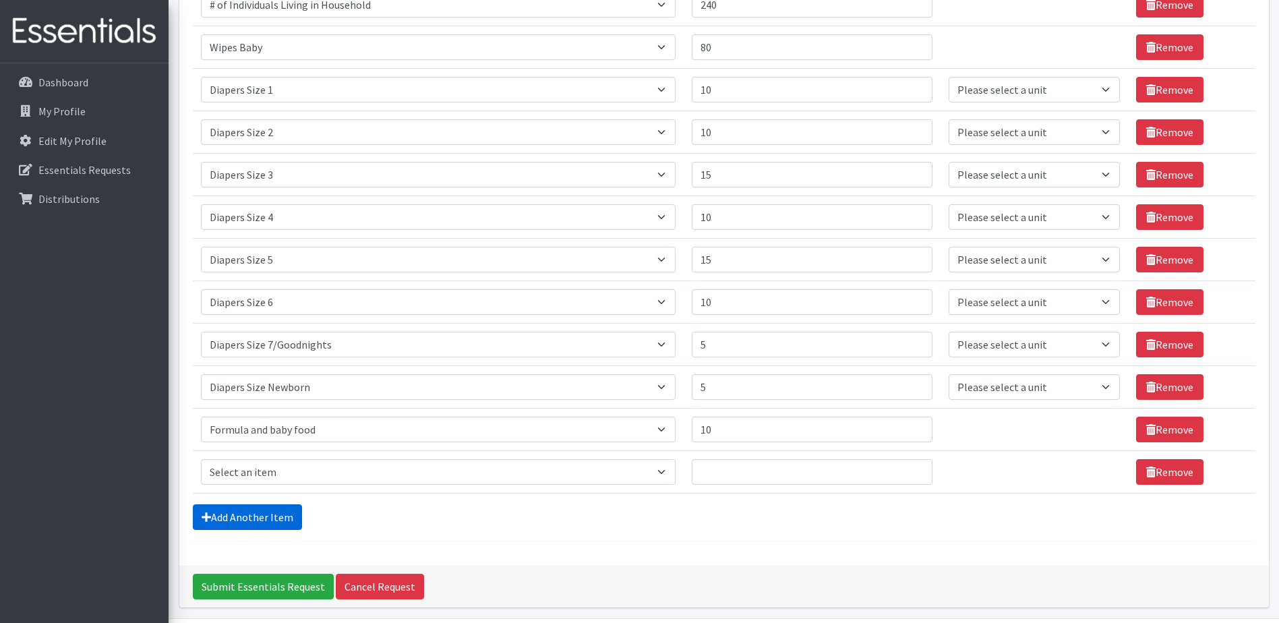
scroll to position [314, 0]
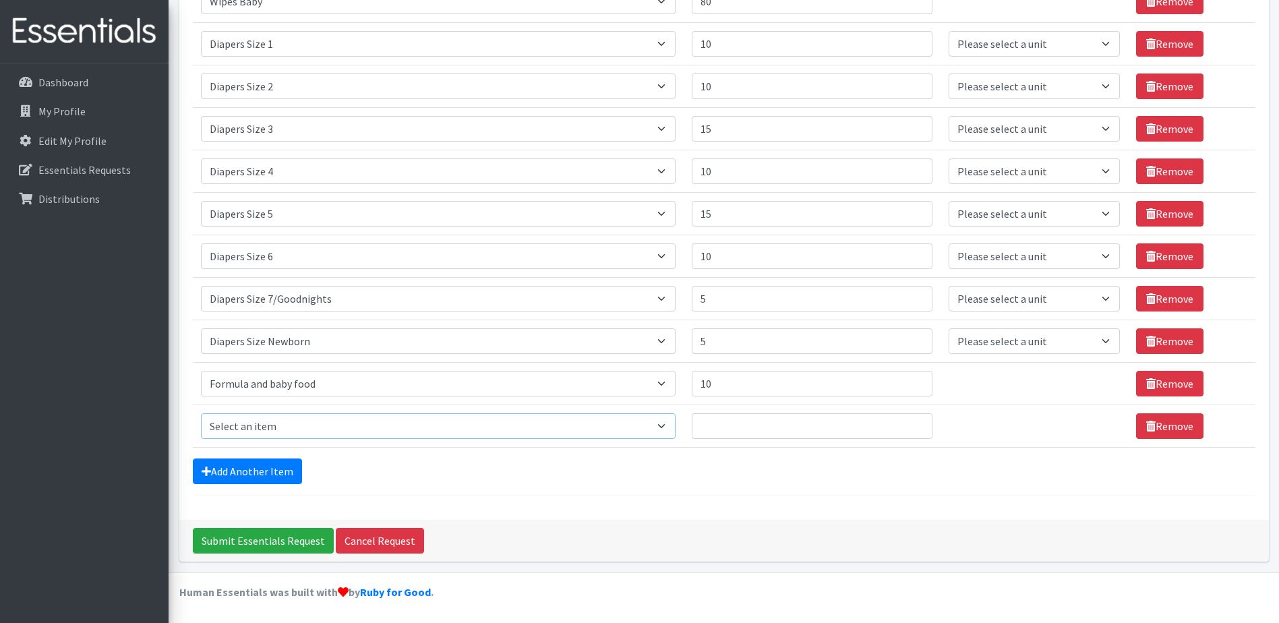
click at [667, 426] on select "Select an item # of Children this order will serve # of Individuals Living in H…" at bounding box center [438, 426] width 475 height 26
select select "14372"
click at [201, 413] on select "Select an item # of Children this order will serve # of Individuals Living in H…" at bounding box center [438, 426] width 475 height 26
click at [781, 430] on input "Quantity" at bounding box center [812, 426] width 241 height 26
type input "10"
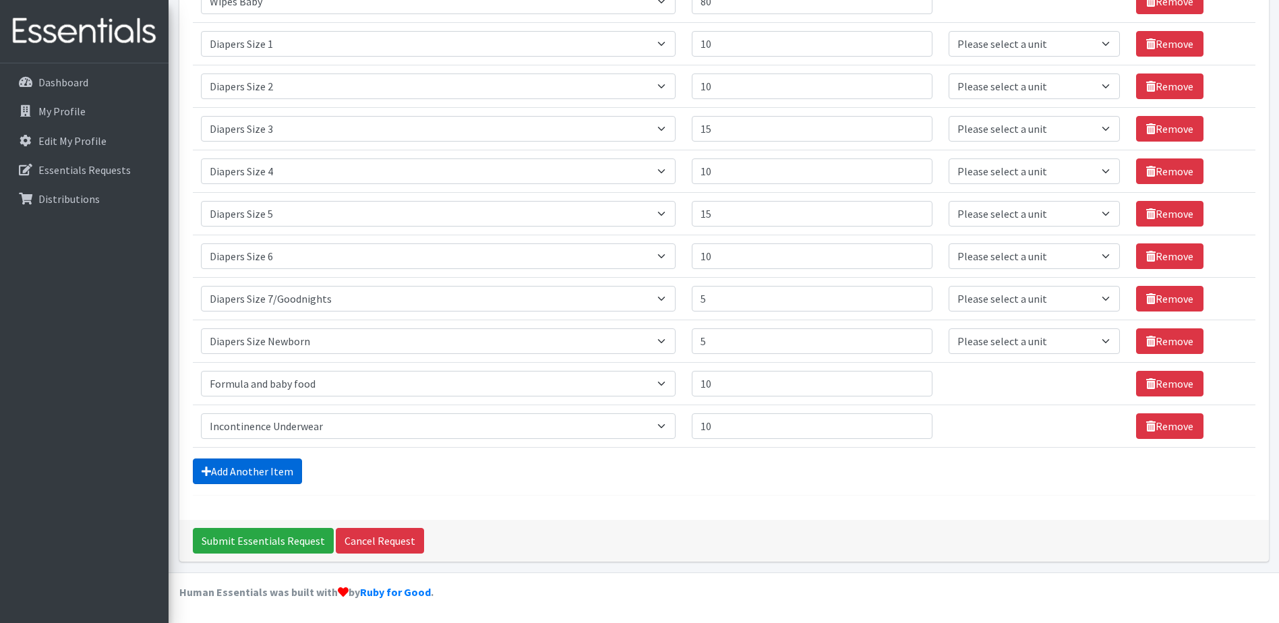
click at [251, 473] on link "Add Another Item" at bounding box center [247, 472] width 109 height 26
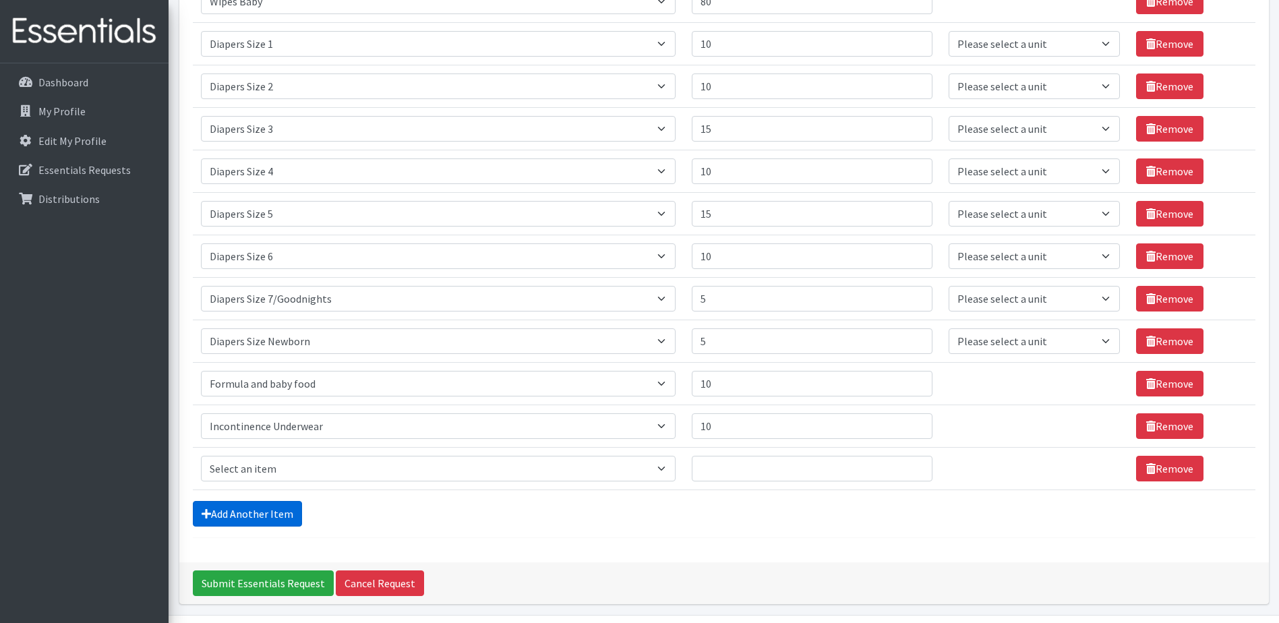
scroll to position [357, 0]
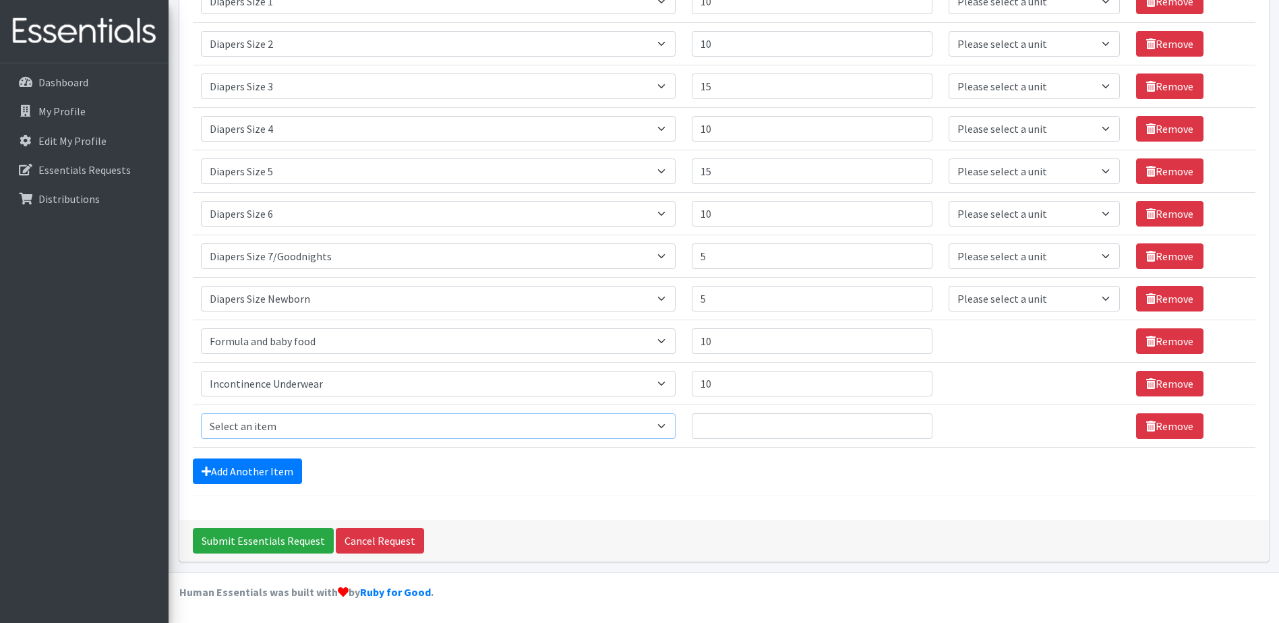
drag, startPoint x: 667, startPoint y: 430, endPoint x: 655, endPoint y: 430, distance: 12.1
click at [667, 430] on select "Select an item # of Children this order will serve # of Individuals Living in H…" at bounding box center [438, 426] width 475 height 26
select select "14363"
click at [201, 413] on select "Select an item # of Children this order will serve # of Individuals Living in H…" at bounding box center [438, 426] width 475 height 26
click at [716, 430] on input "Quantity" at bounding box center [812, 426] width 241 height 26
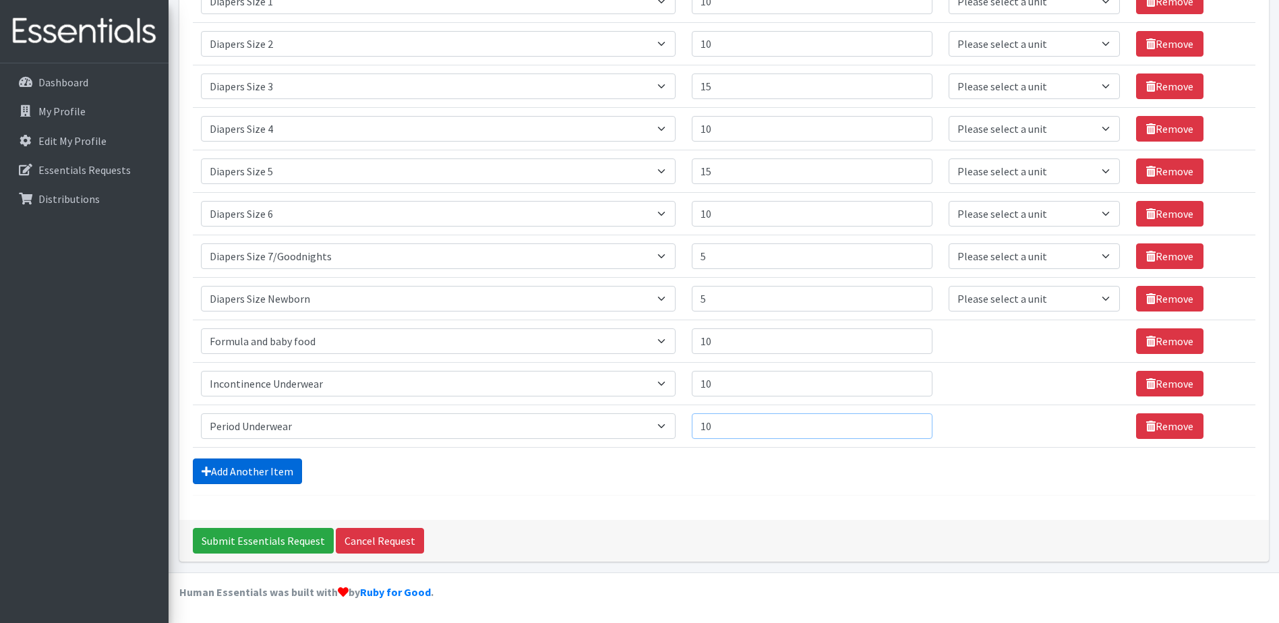
type input "10"
click at [244, 471] on link "Add Another Item" at bounding box center [247, 472] width 109 height 26
click at [673, 424] on select "Select an item # of Children this order will serve # of Individuals Living in H…" at bounding box center [438, 426] width 475 height 26
select select "1980"
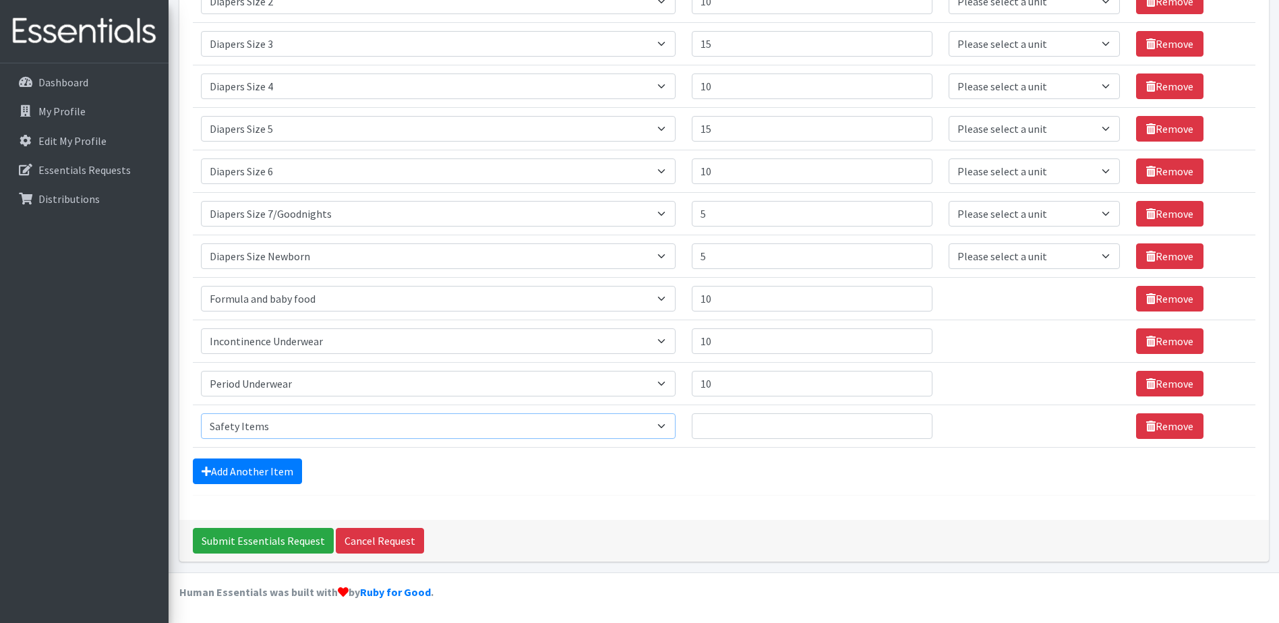
click at [201, 413] on select "Select an item # of Children this order will serve # of Individuals Living in H…" at bounding box center [438, 426] width 475 height 26
click at [755, 427] on input "Quantity" at bounding box center [812, 426] width 241 height 26
type input "1"
click at [261, 463] on link "Add Another Item" at bounding box center [247, 472] width 109 height 26
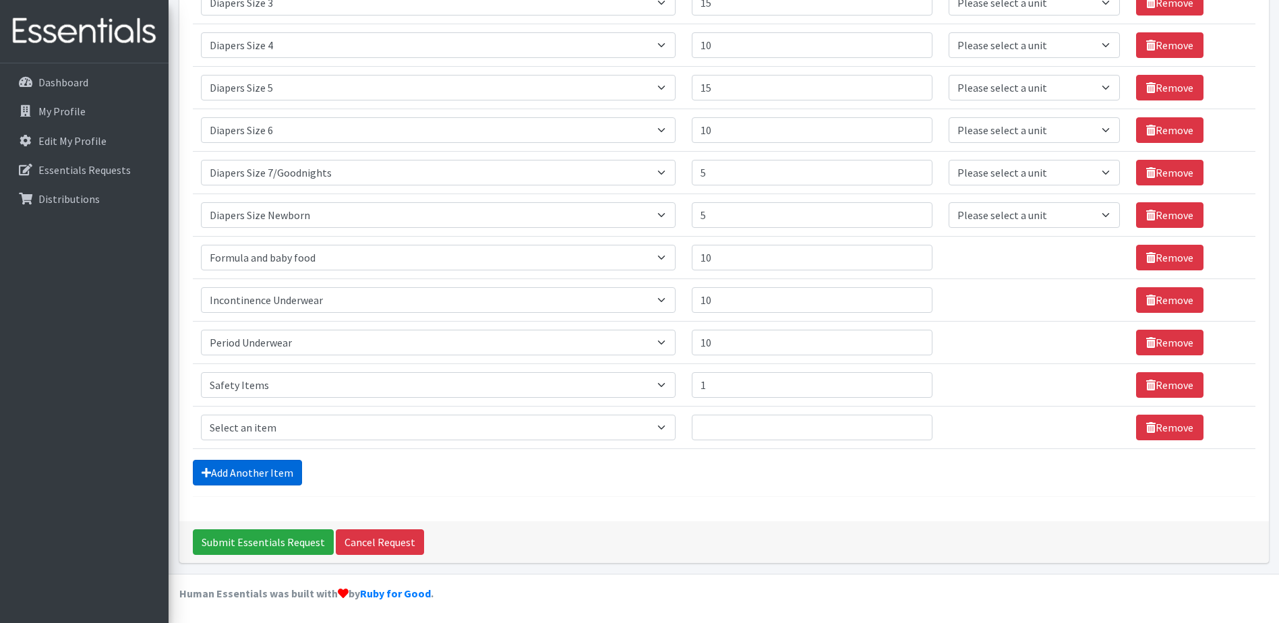
scroll to position [442, 0]
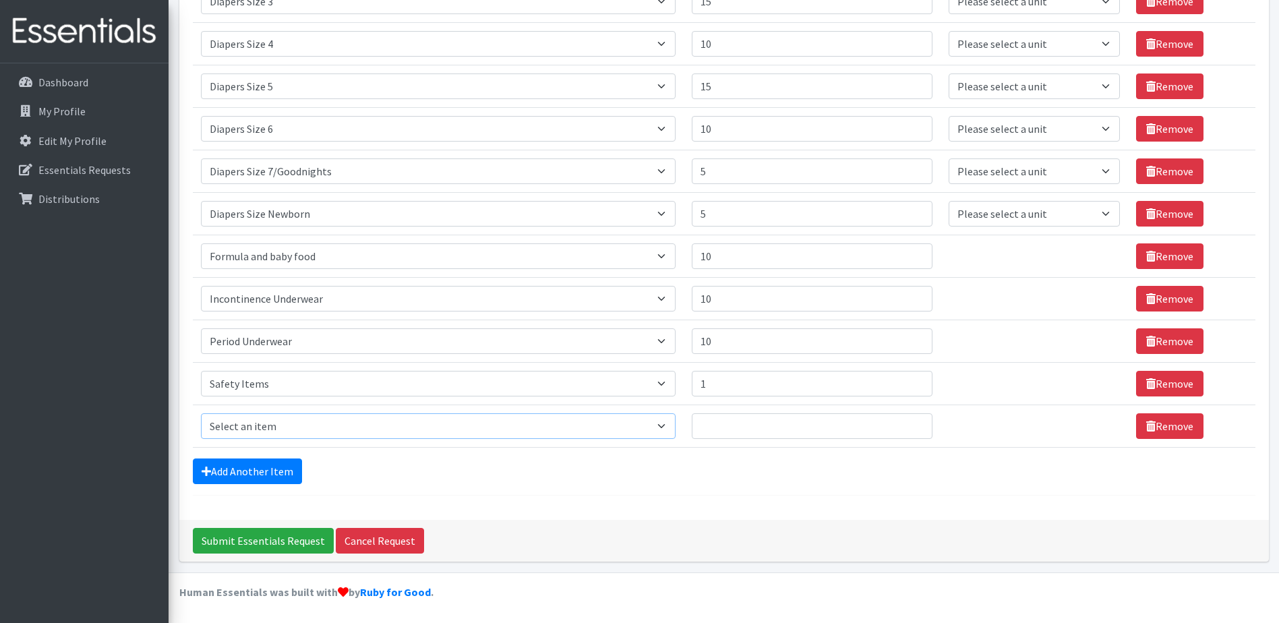
click at [662, 426] on select "Select an item # of Children this order will serve # of Individuals Living in H…" at bounding box center [438, 426] width 475 height 26
select select "5772"
click at [201, 413] on select "Select an item # of Children this order will serve # of Individuals Living in H…" at bounding box center [438, 426] width 475 height 26
click at [757, 432] on input "Quantity" at bounding box center [812, 426] width 241 height 26
type input "30"
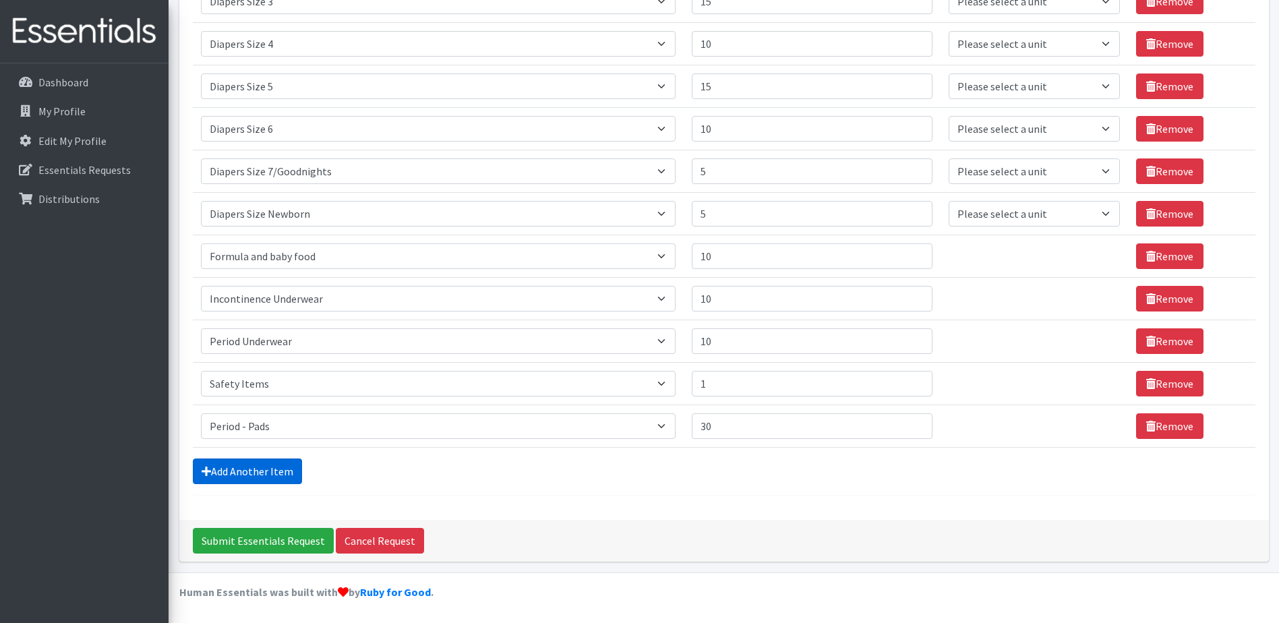
click at [242, 467] on link "Add Another Item" at bounding box center [247, 472] width 109 height 26
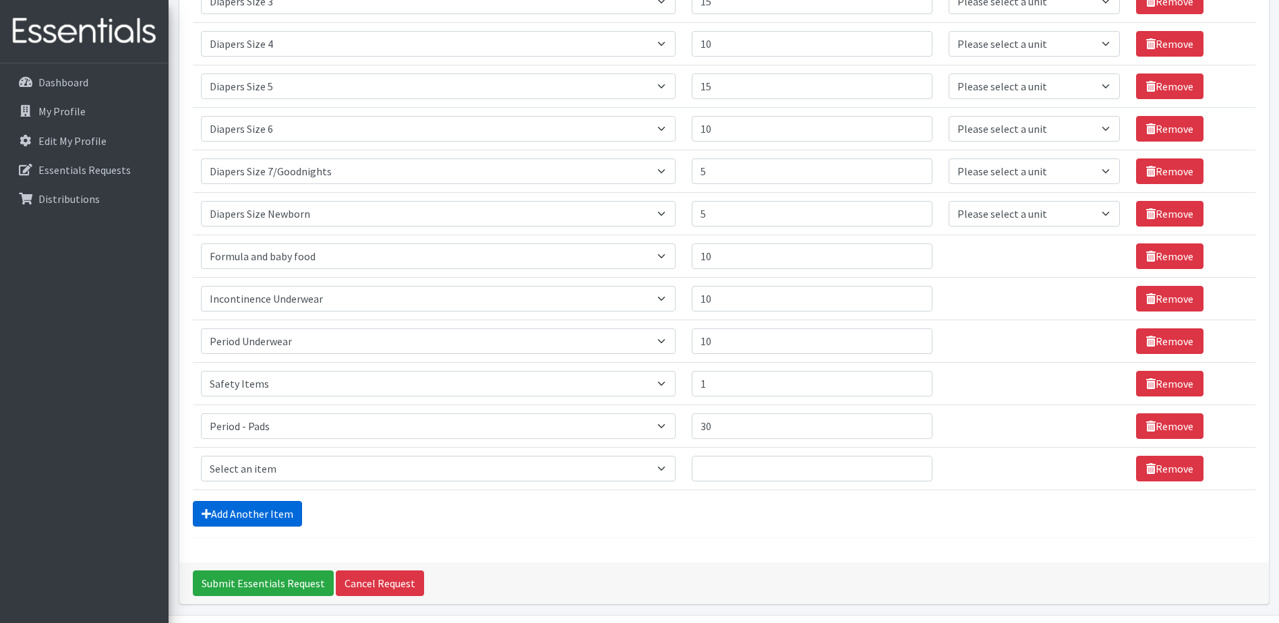
scroll to position [484, 0]
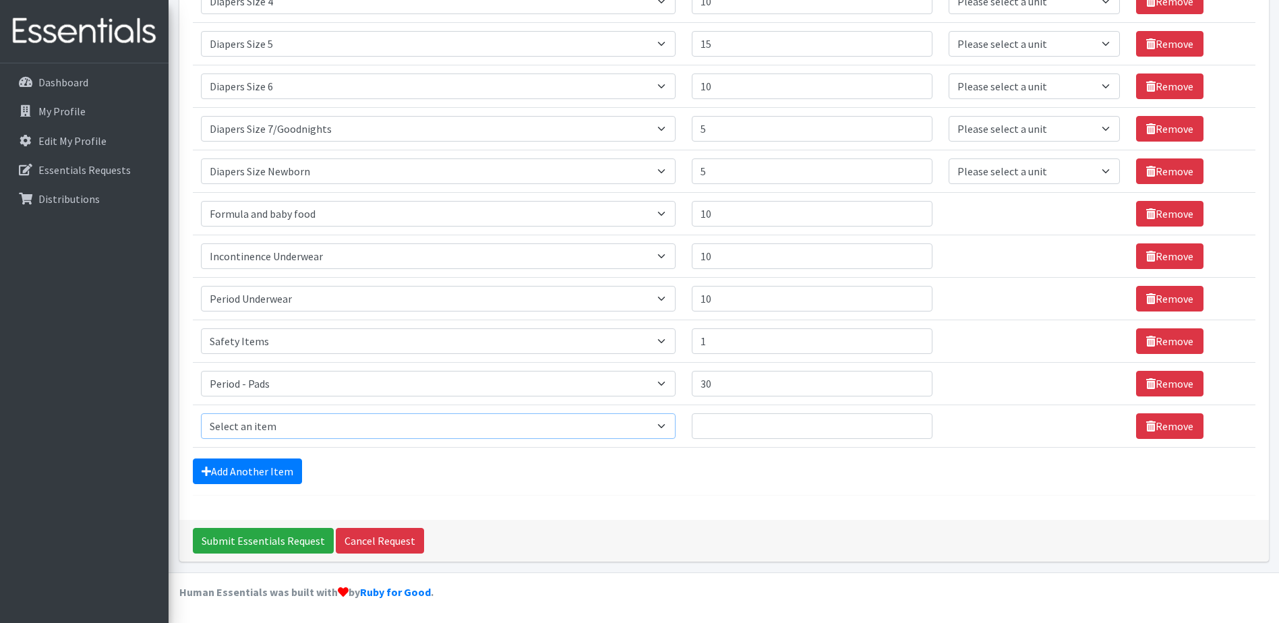
click at [674, 426] on select "Select an item # of Children this order will serve # of Individuals Living in H…" at bounding box center [438, 426] width 475 height 26
select select "5659"
click at [201, 413] on select "Select an item # of Children this order will serve # of Individuals Living in H…" at bounding box center [438, 426] width 475 height 26
click at [783, 429] on input "Quantity" at bounding box center [812, 426] width 241 height 26
type input "7"
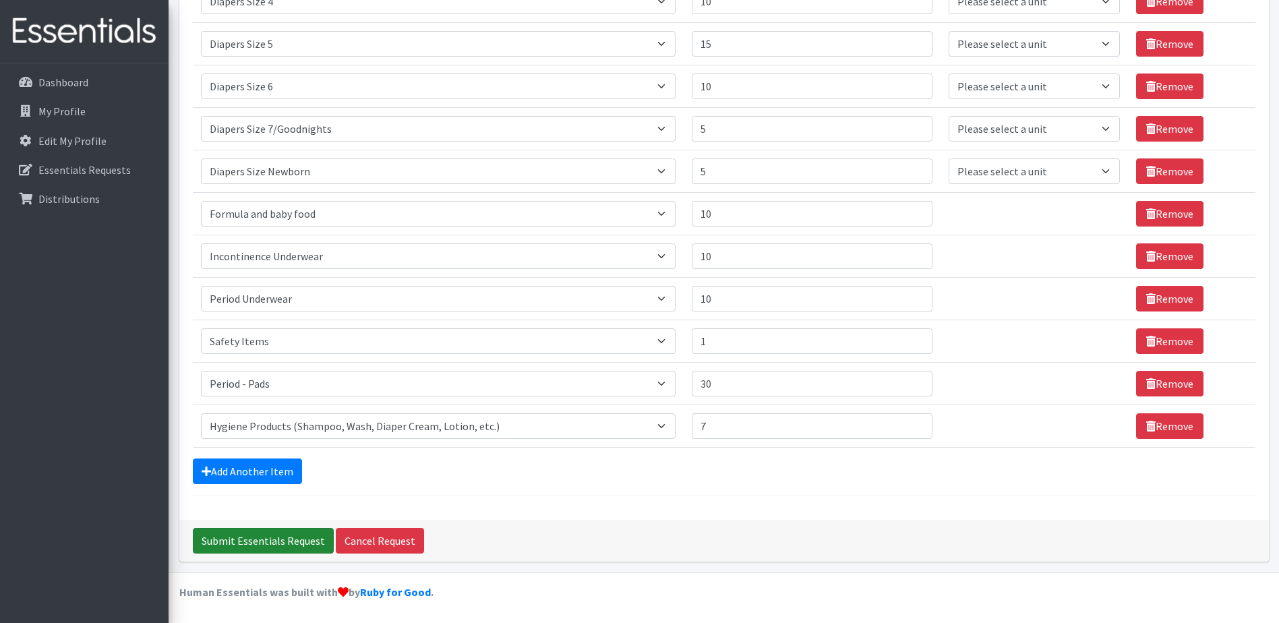
click at [267, 539] on input "Submit Essentials Request" at bounding box center [263, 541] width 141 height 26
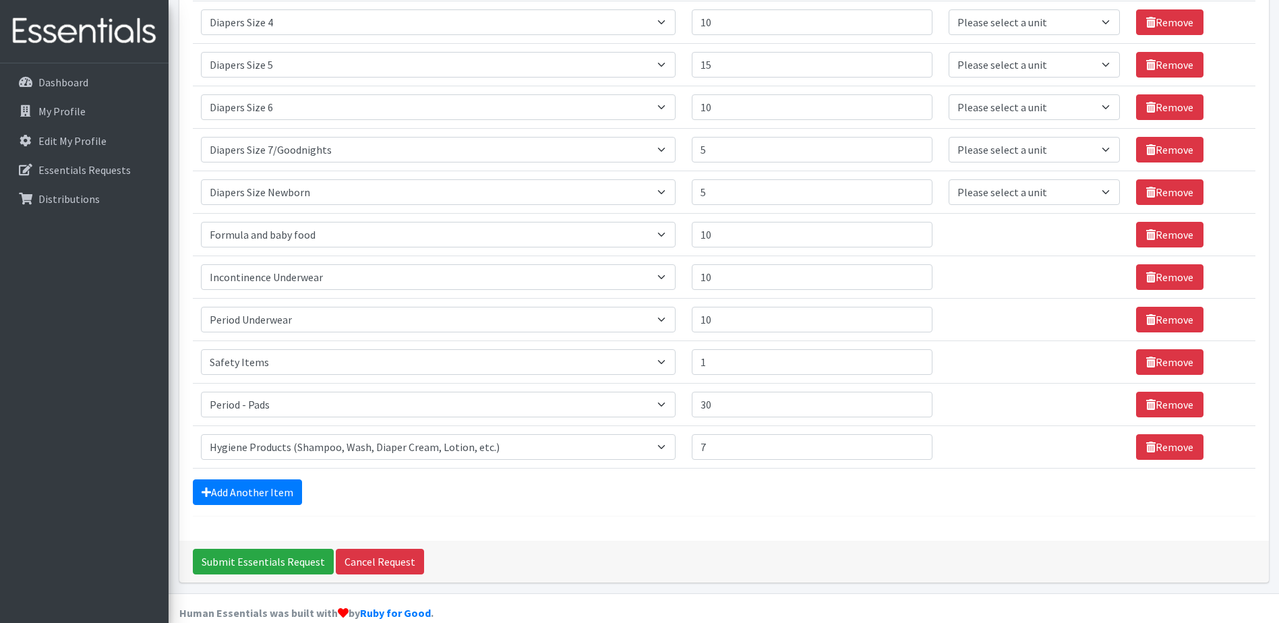
scroll to position [741, 0]
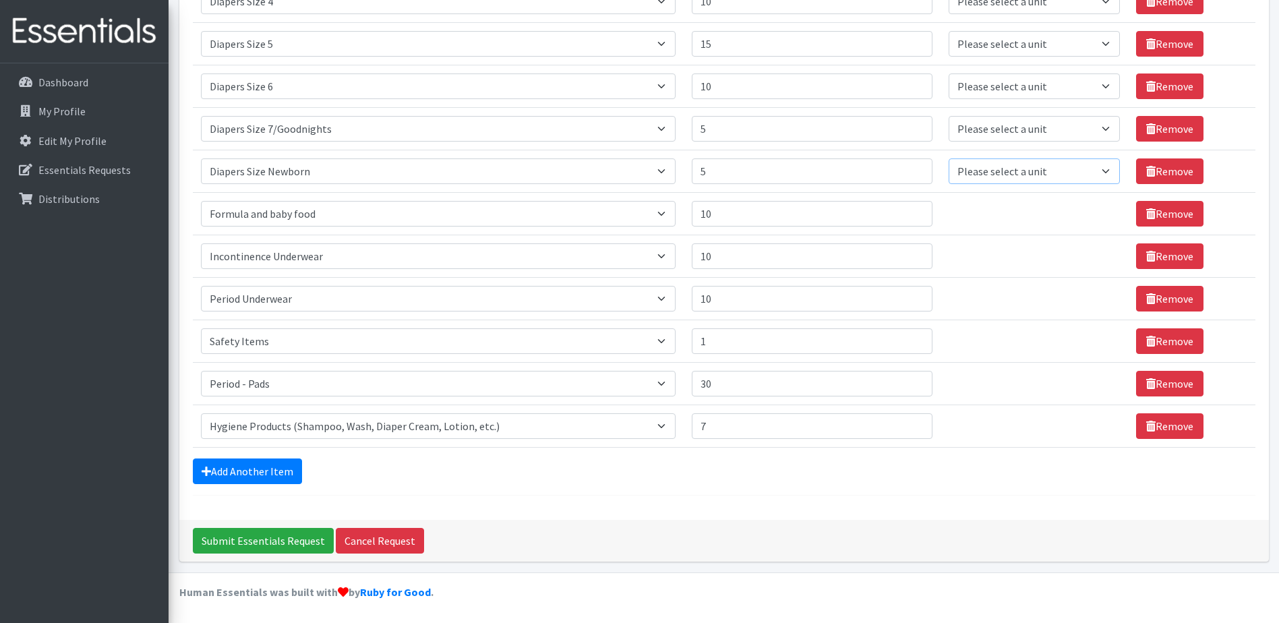
click at [1107, 171] on select "Please select a unit units Packs" at bounding box center [1034, 171] width 171 height 26
click at [1104, 169] on select "Please select a unit units Packs" at bounding box center [1034, 171] width 171 height 26
click at [1101, 131] on select "Please select a unit units Packs" at bounding box center [1034, 129] width 171 height 26
select select "Pack"
click at [949, 116] on select "Please select a unit units Packs" at bounding box center [1034, 129] width 171 height 26
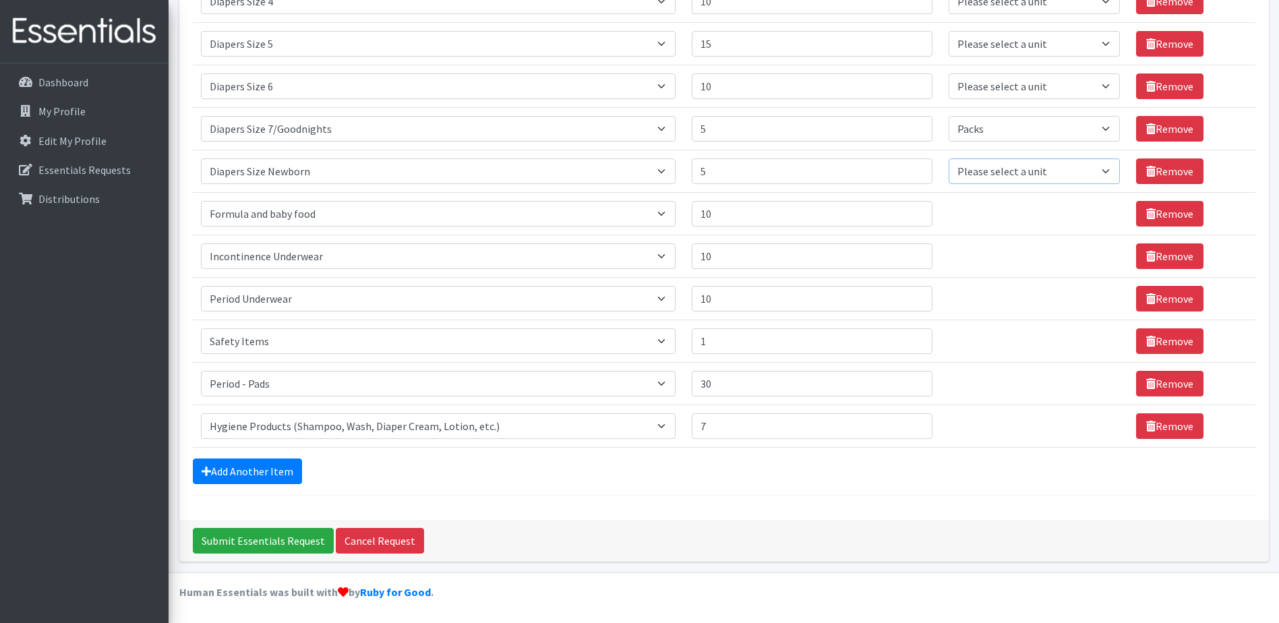
click at [1103, 171] on select "Please select a unit units Packs" at bounding box center [1034, 171] width 171 height 26
select select "Pack"
click at [949, 158] on select "Please select a unit units Packs" at bounding box center [1034, 171] width 171 height 26
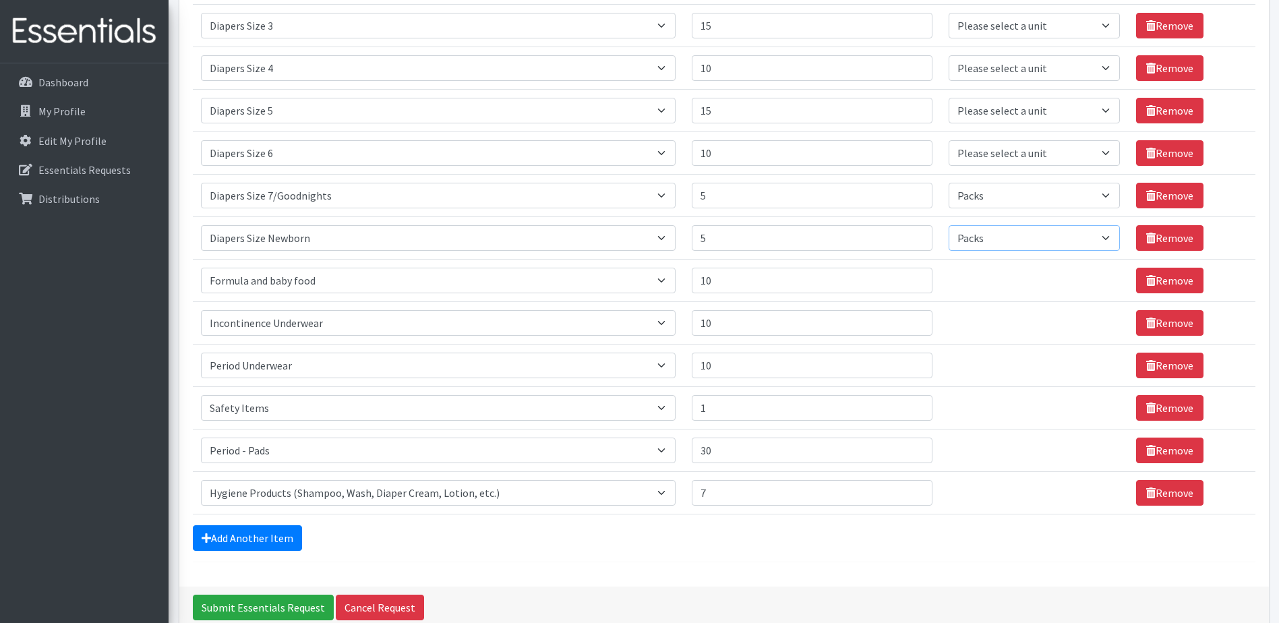
scroll to position [674, 0]
click at [1103, 237] on select "Please select a unit units Packs" at bounding box center [1034, 239] width 171 height 26
click at [1059, 378] on td "Unit units" at bounding box center [1034, 366] width 187 height 42
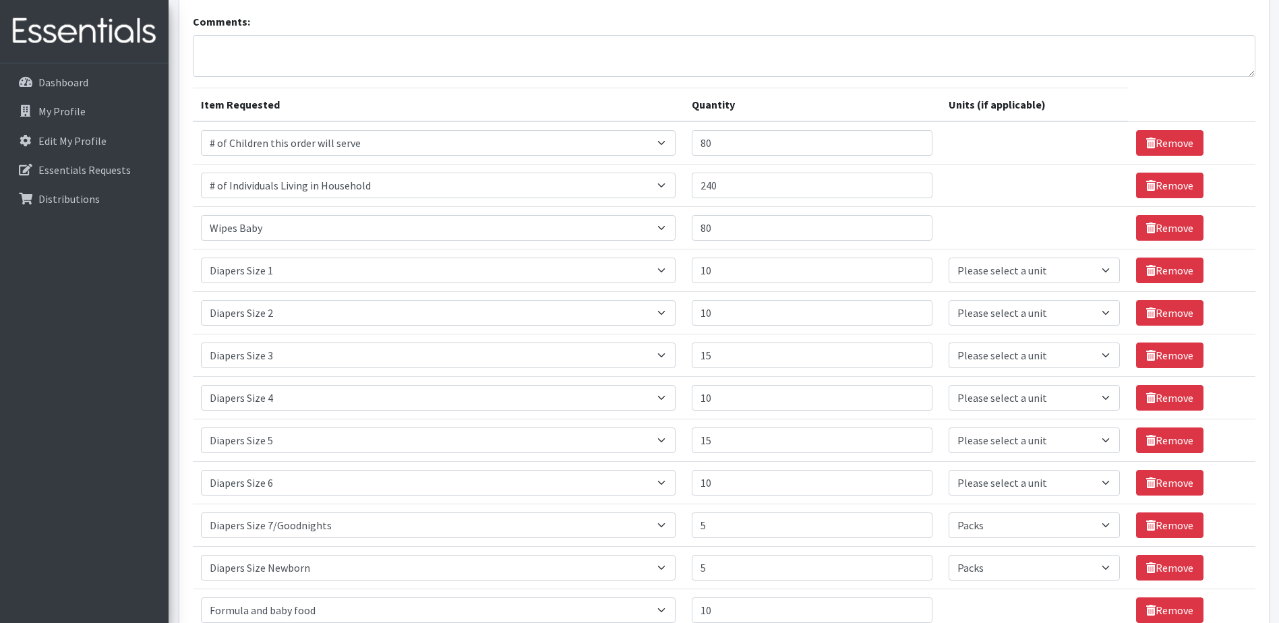
scroll to position [337, 0]
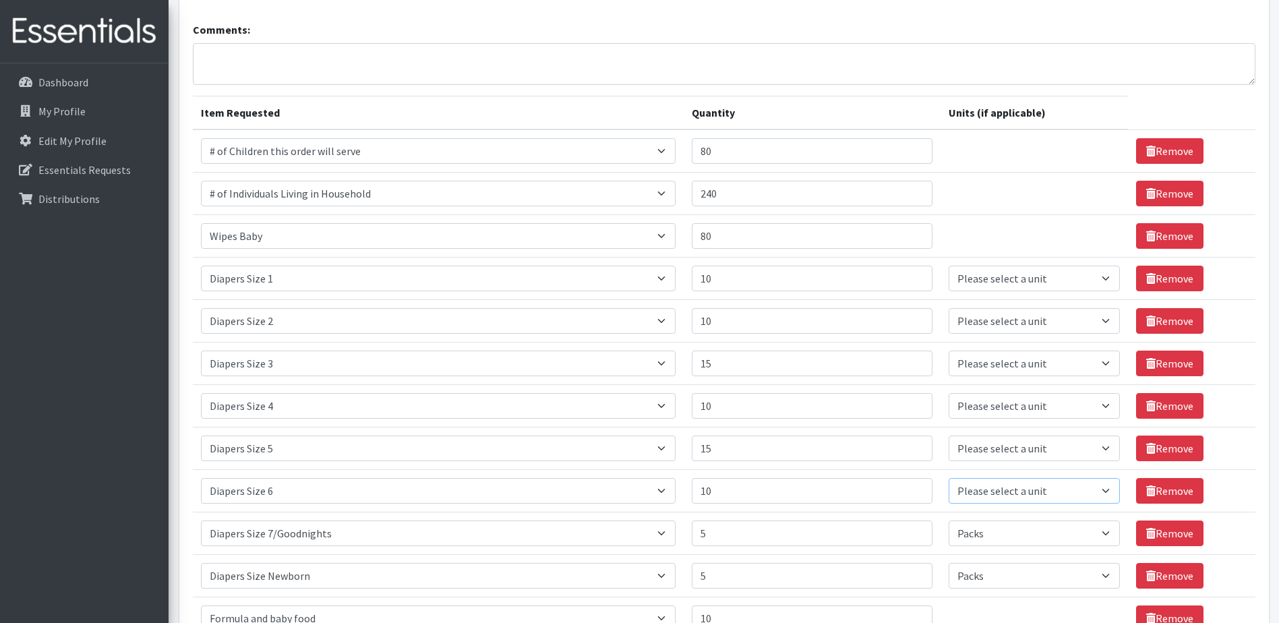
click at [1099, 492] on select "Please select a unit units Packs" at bounding box center [1034, 491] width 171 height 26
select select "Pack"
click at [949, 478] on select "Please select a unit units Packs" at bounding box center [1034, 491] width 171 height 26
click at [1104, 449] on select "Please select a unit units Packs" at bounding box center [1034, 449] width 171 height 26
select select "Pack"
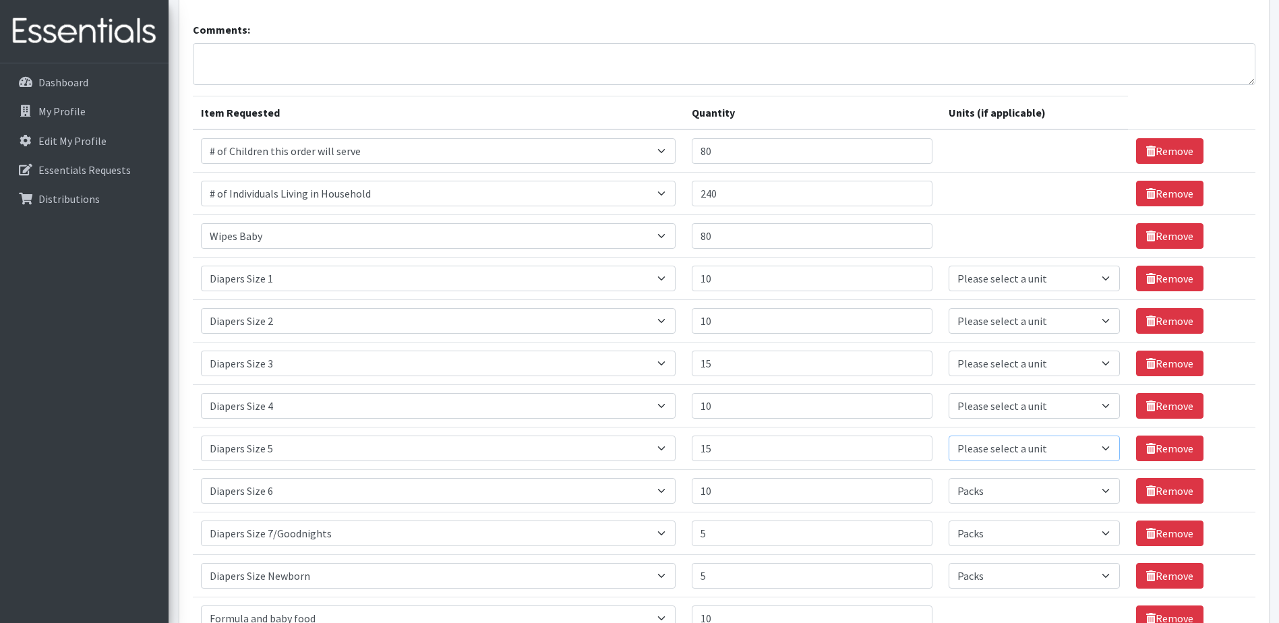
click at [949, 436] on select "Please select a unit units Packs" at bounding box center [1034, 449] width 171 height 26
click at [1107, 409] on select "Please select a unit units Packs" at bounding box center [1034, 406] width 171 height 26
select select "Pack"
click at [949, 393] on select "Please select a unit units Packs" at bounding box center [1034, 406] width 171 height 26
click at [1097, 365] on select "Please select a unit units Packs" at bounding box center [1034, 364] width 171 height 26
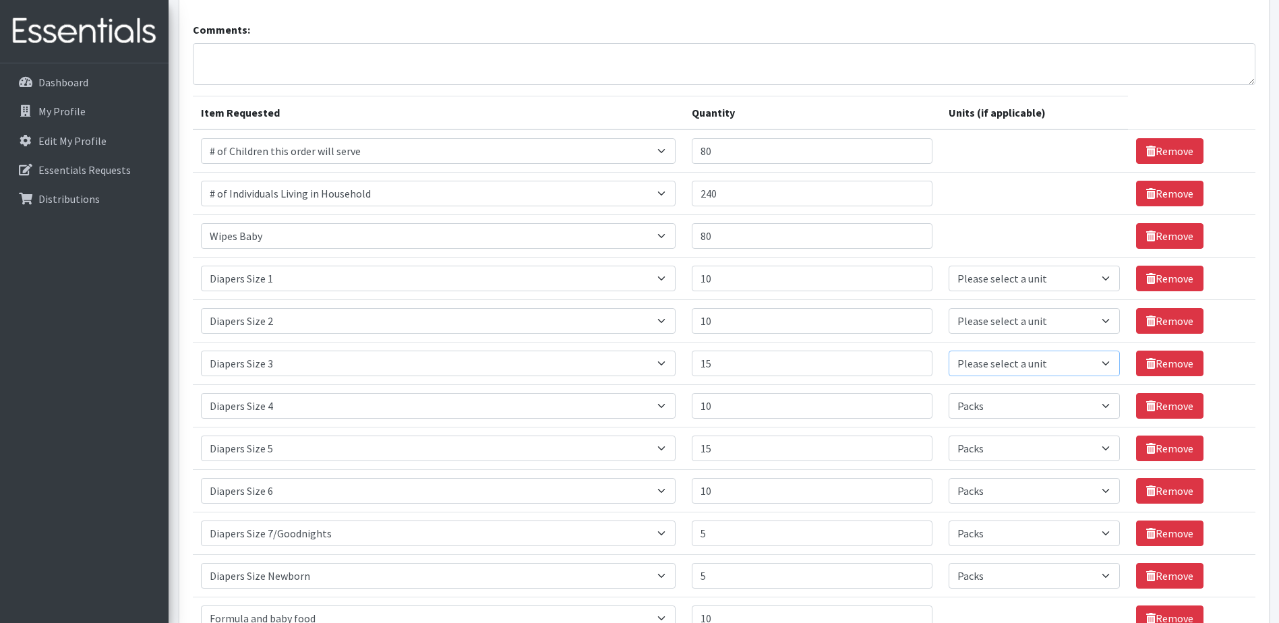
select select "Pack"
click at [949, 351] on select "Please select a unit units Packs" at bounding box center [1034, 364] width 171 height 26
click at [1103, 322] on select "Please select a unit units Packs" at bounding box center [1034, 321] width 171 height 26
select select "Pack"
click at [949, 308] on select "Please select a unit units Packs" at bounding box center [1034, 321] width 171 height 26
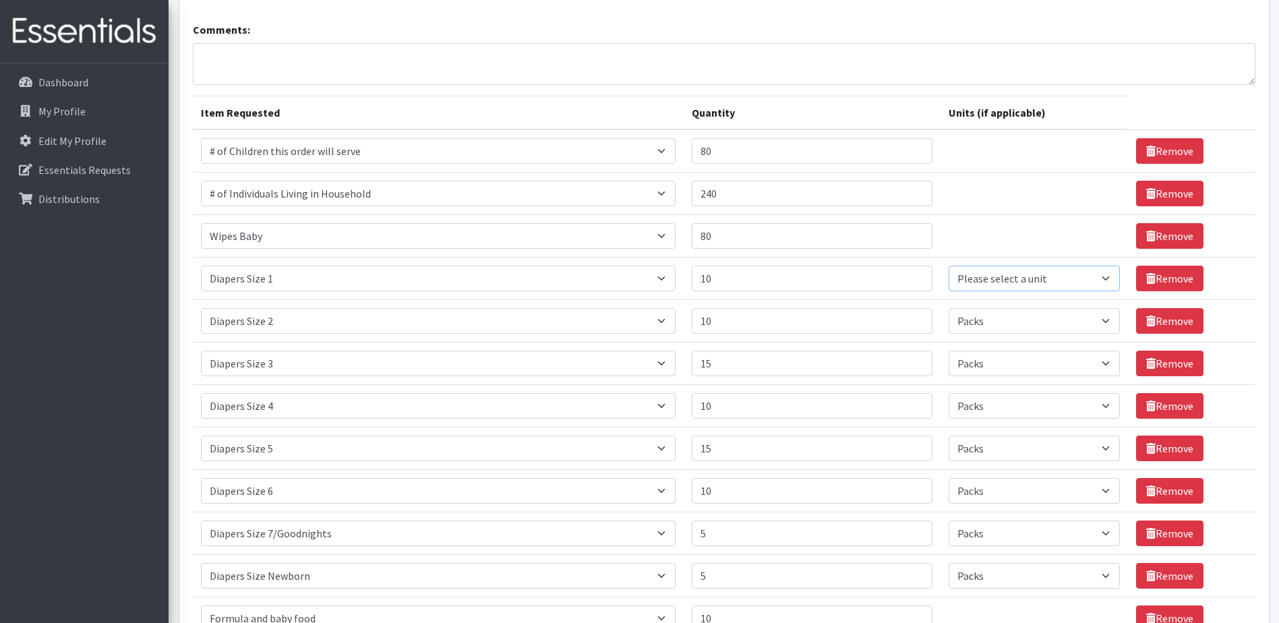
click at [1105, 270] on select "Please select a unit units Packs" at bounding box center [1034, 279] width 171 height 26
select select "Pack"
click at [949, 266] on select "Please select a unit units Packs" at bounding box center [1034, 279] width 171 height 26
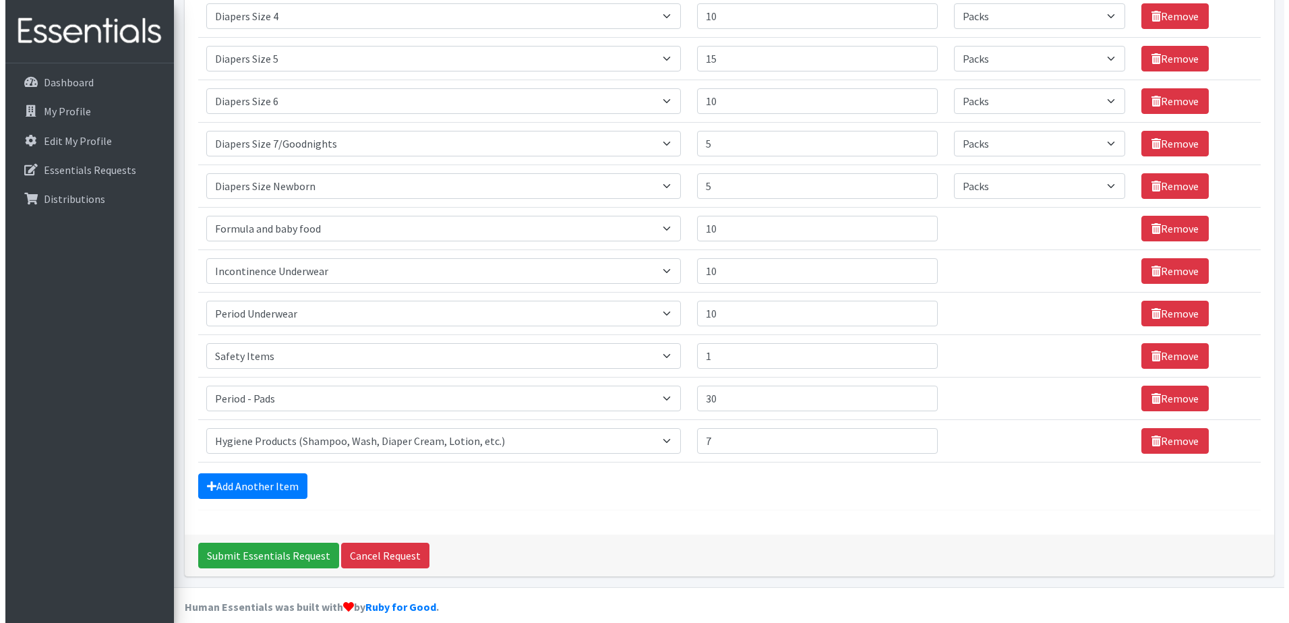
scroll to position [741, 0]
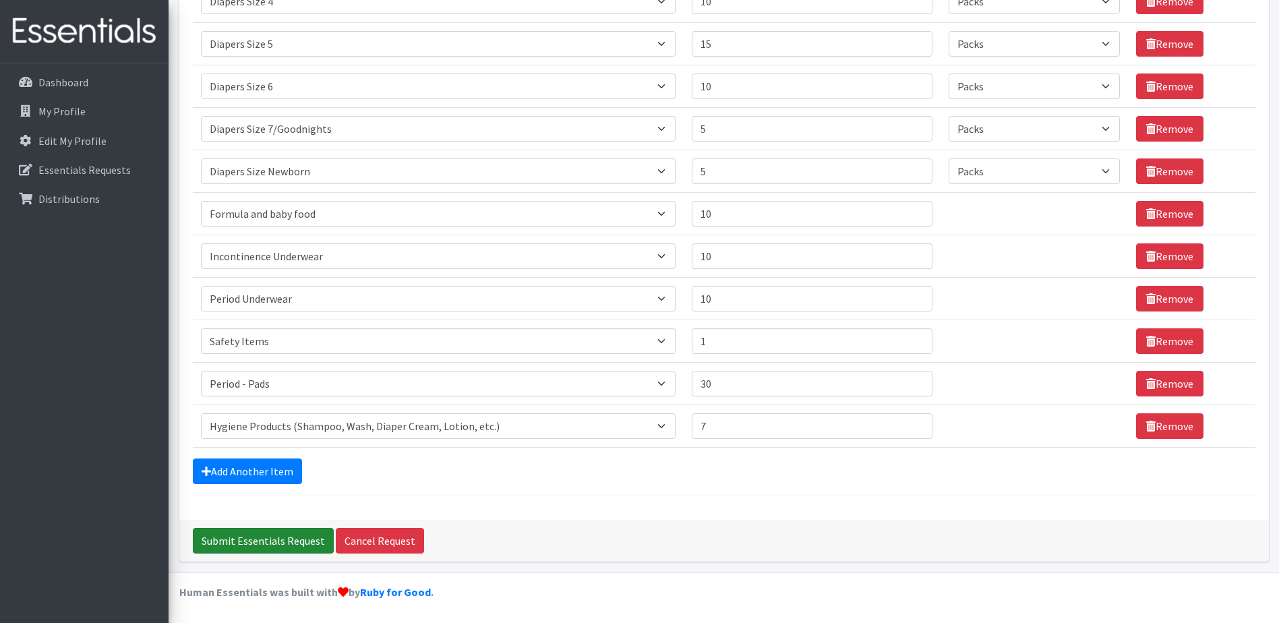
click at [255, 542] on input "Submit Essentials Request" at bounding box center [263, 541] width 141 height 26
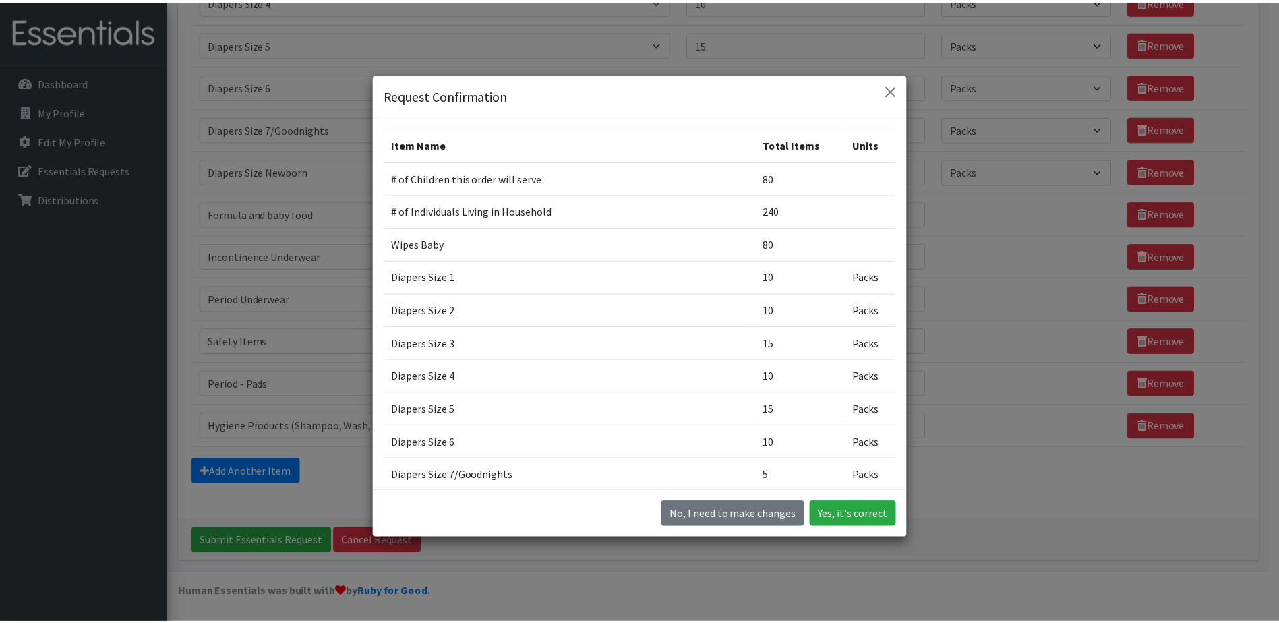
scroll to position [38, 0]
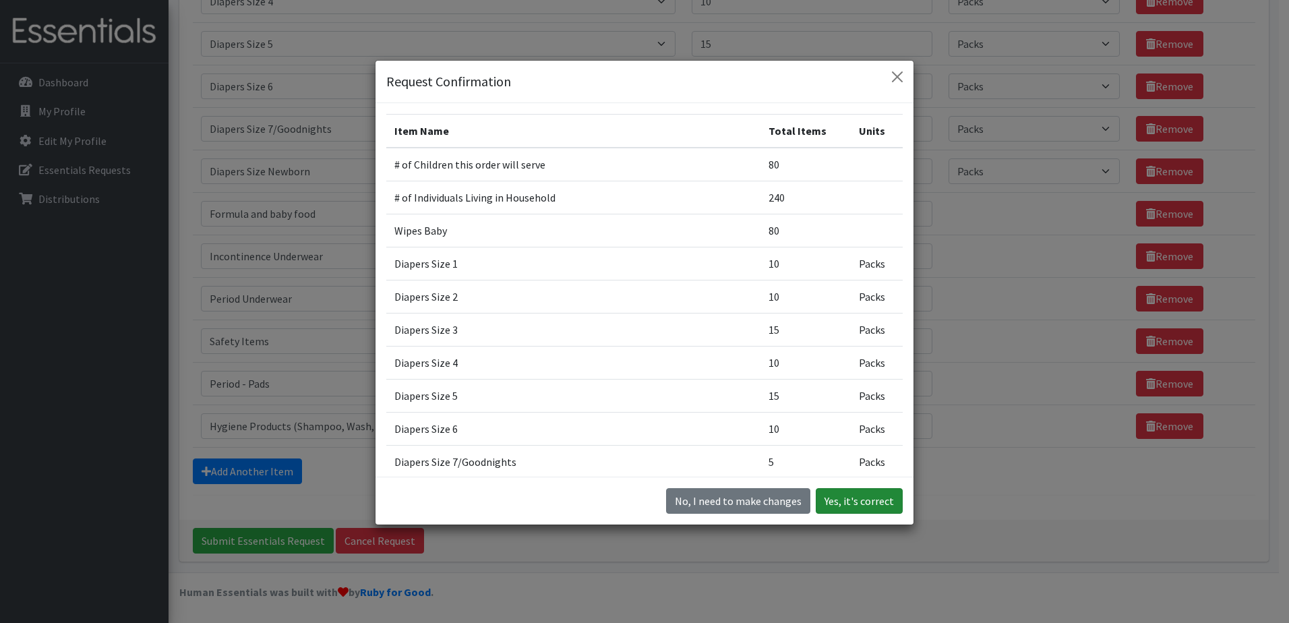
click at [854, 504] on button "Yes, it's correct" at bounding box center [859, 501] width 87 height 26
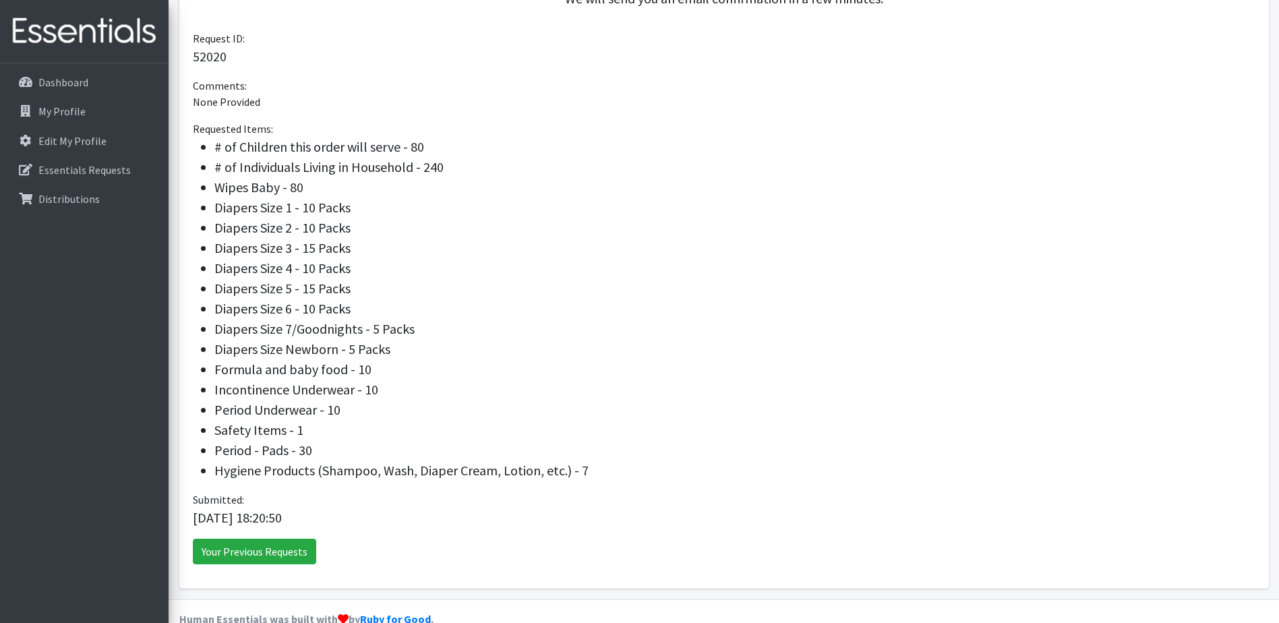
scroll to position [405, 0]
